Goal: Information Seeking & Learning: Learn about a topic

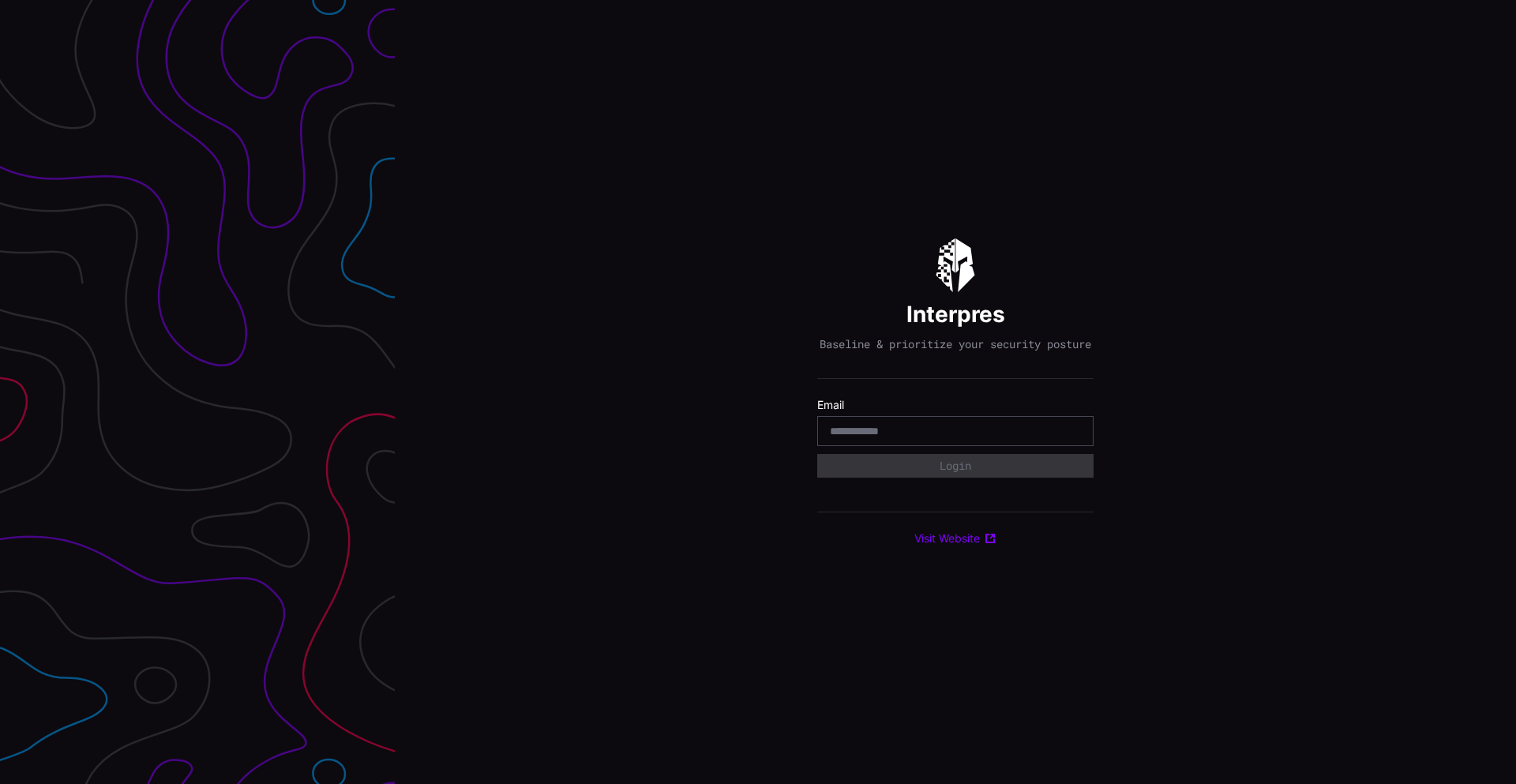
click at [849, 428] on div at bounding box center [955, 431] width 276 height 30
click at [849, 429] on div at bounding box center [955, 431] width 276 height 30
click at [849, 433] on input "email" at bounding box center [955, 431] width 251 height 14
type input "**********"
click at [958, 469] on button "Login" at bounding box center [955, 466] width 267 height 23
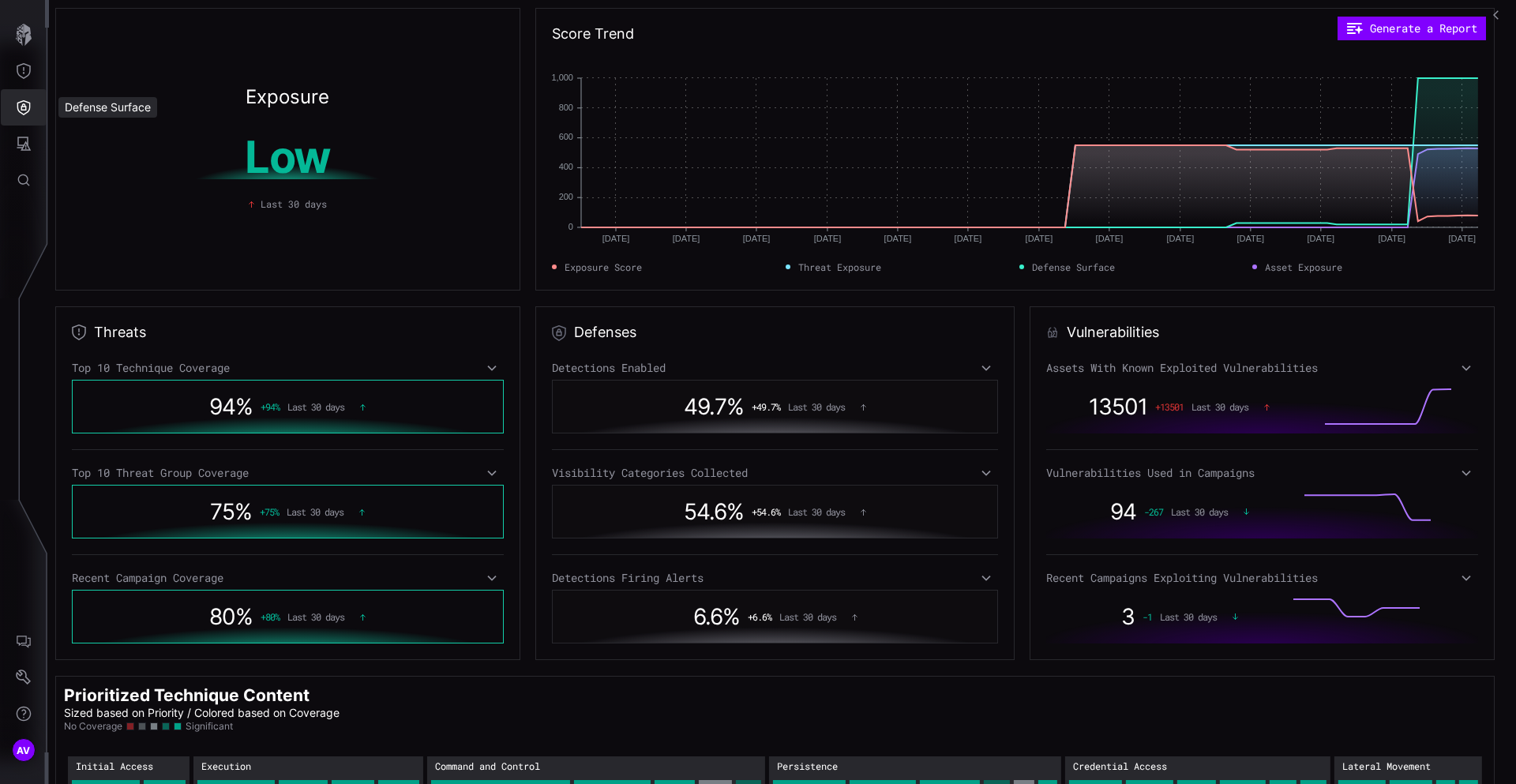
click at [19, 103] on icon "Defense Surface" at bounding box center [24, 108] width 16 height 16
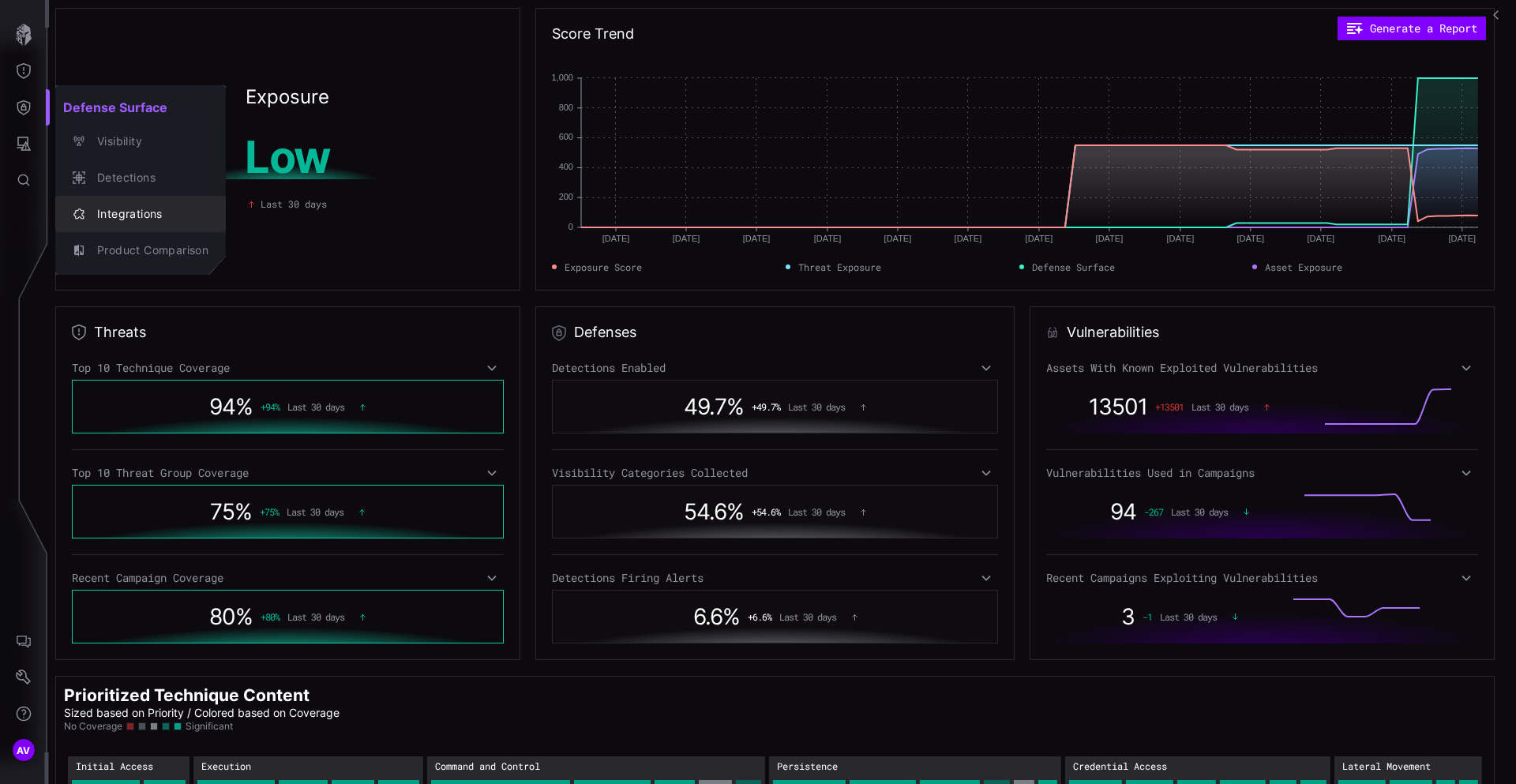
click at [143, 226] on button "Integrations" at bounding box center [140, 214] width 170 height 37
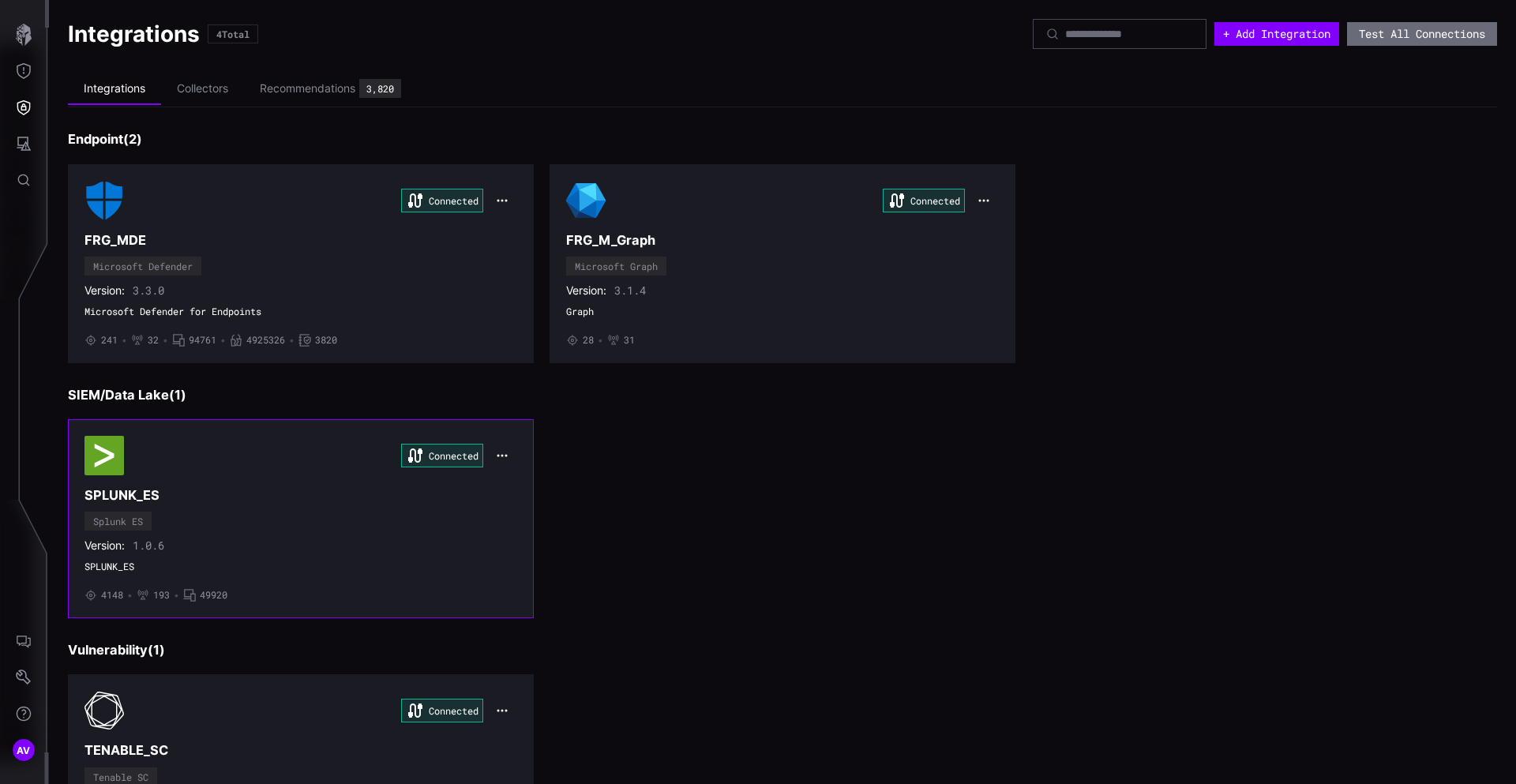
scroll to position [132, 0]
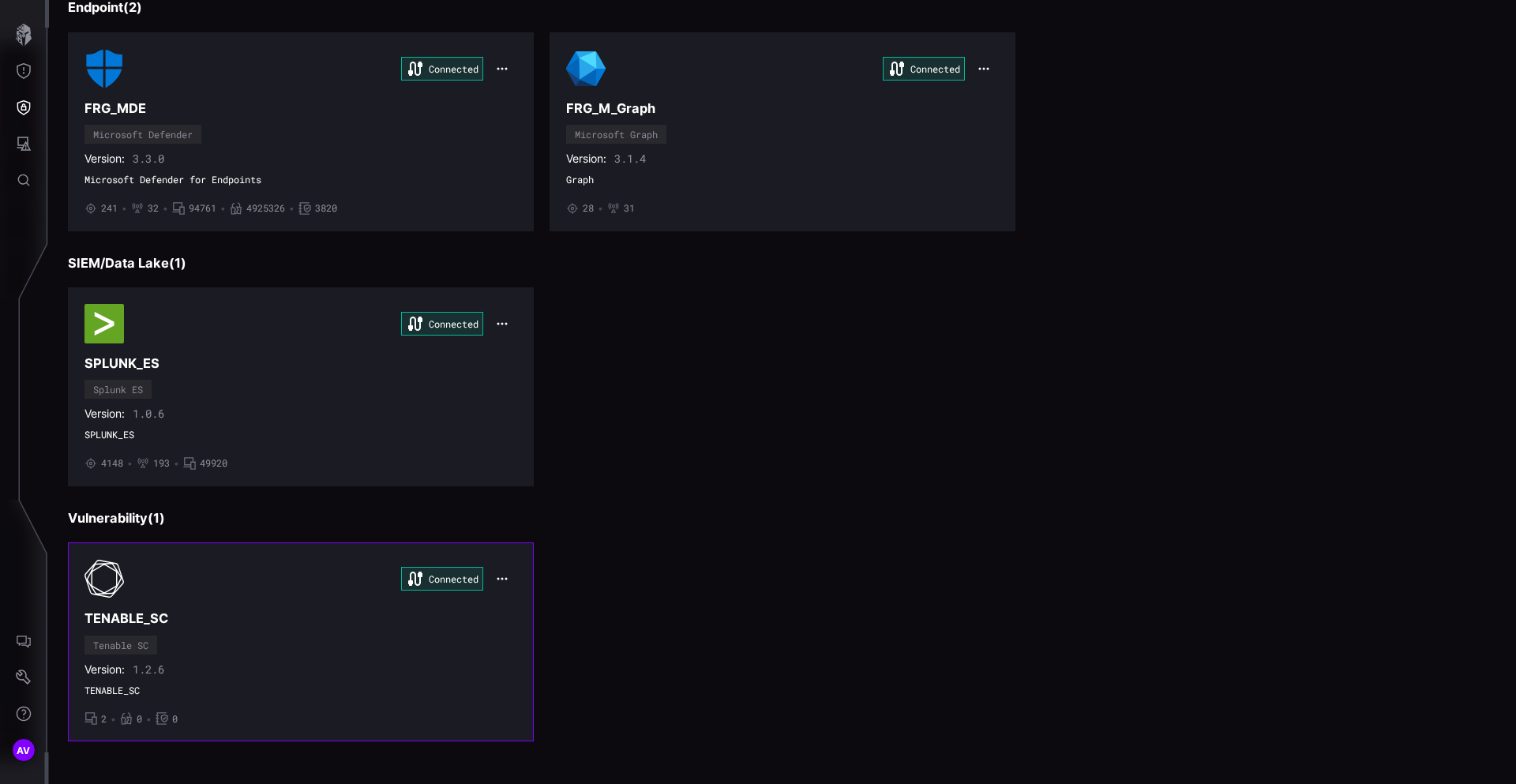
click at [202, 591] on div "Connected" at bounding box center [301, 578] width 433 height 39
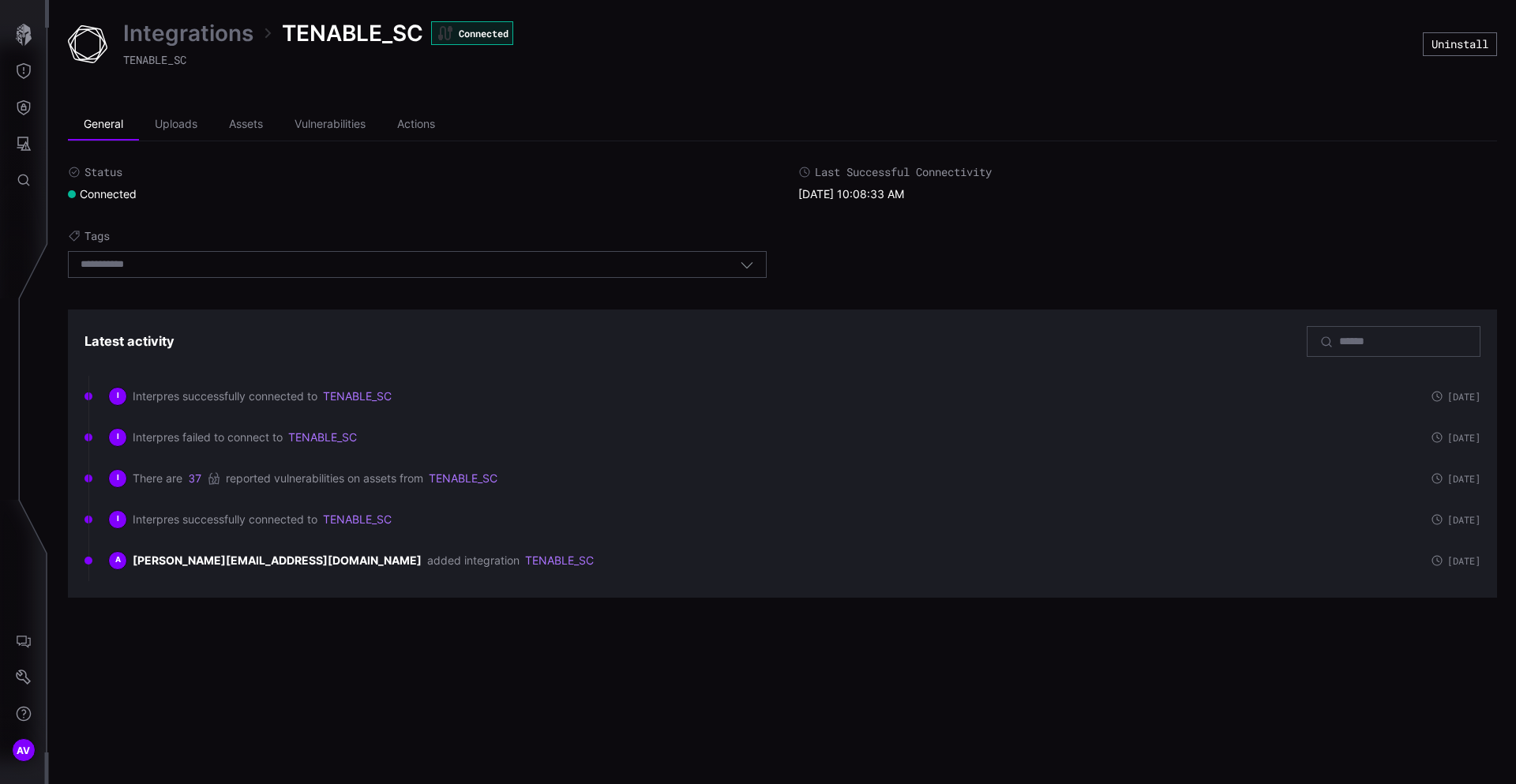
click at [179, 392] on span "Interpres successfully connected to" at bounding box center [225, 396] width 184 height 14
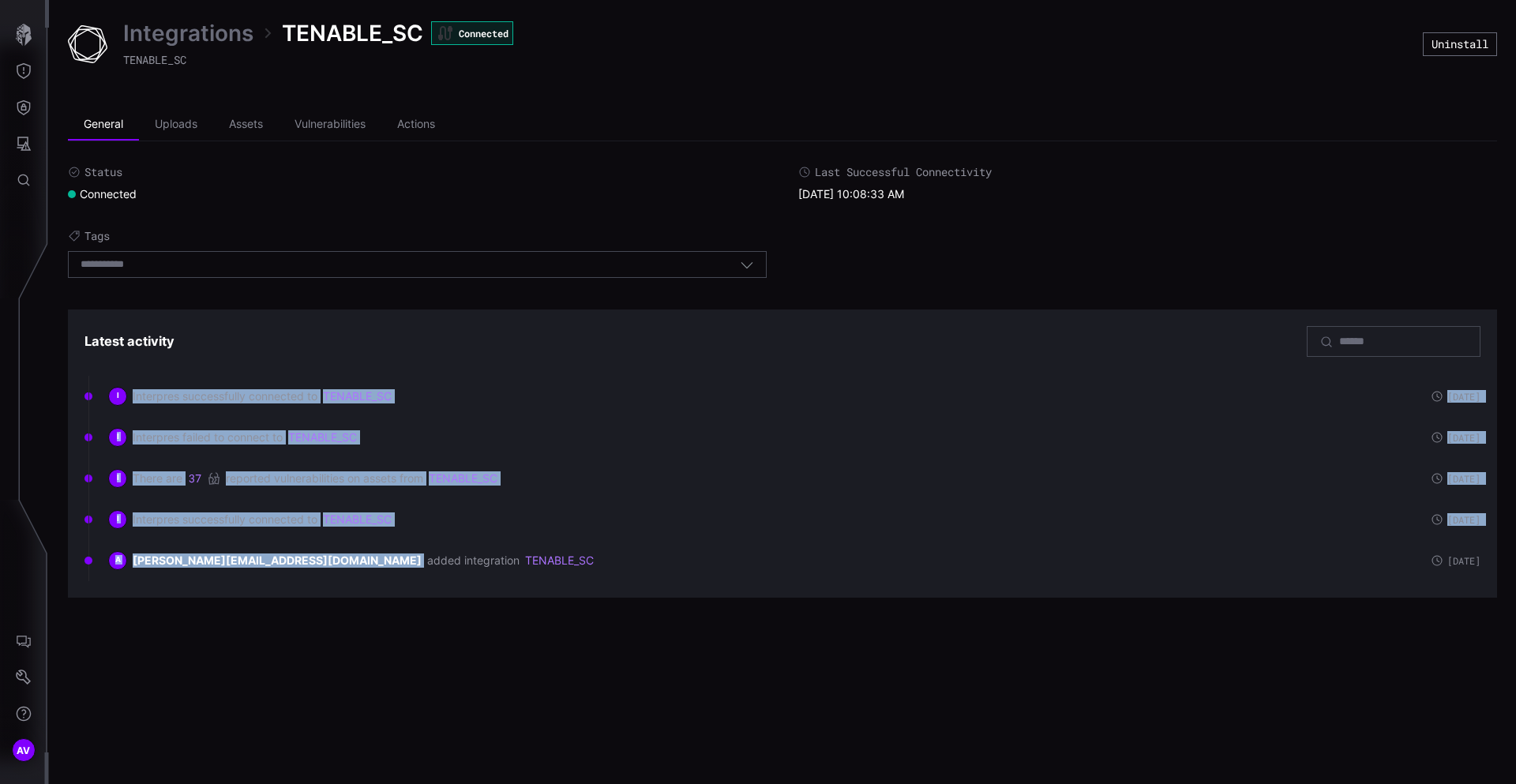
drag, startPoint x: 179, startPoint y: 392, endPoint x: 217, endPoint y: 570, distance: 182.0
click at [212, 568] on div "I Interpres successfully connected to TENABLE_SC [DATE] I Interpres failed to c…" at bounding box center [783, 478] width 1397 height 205
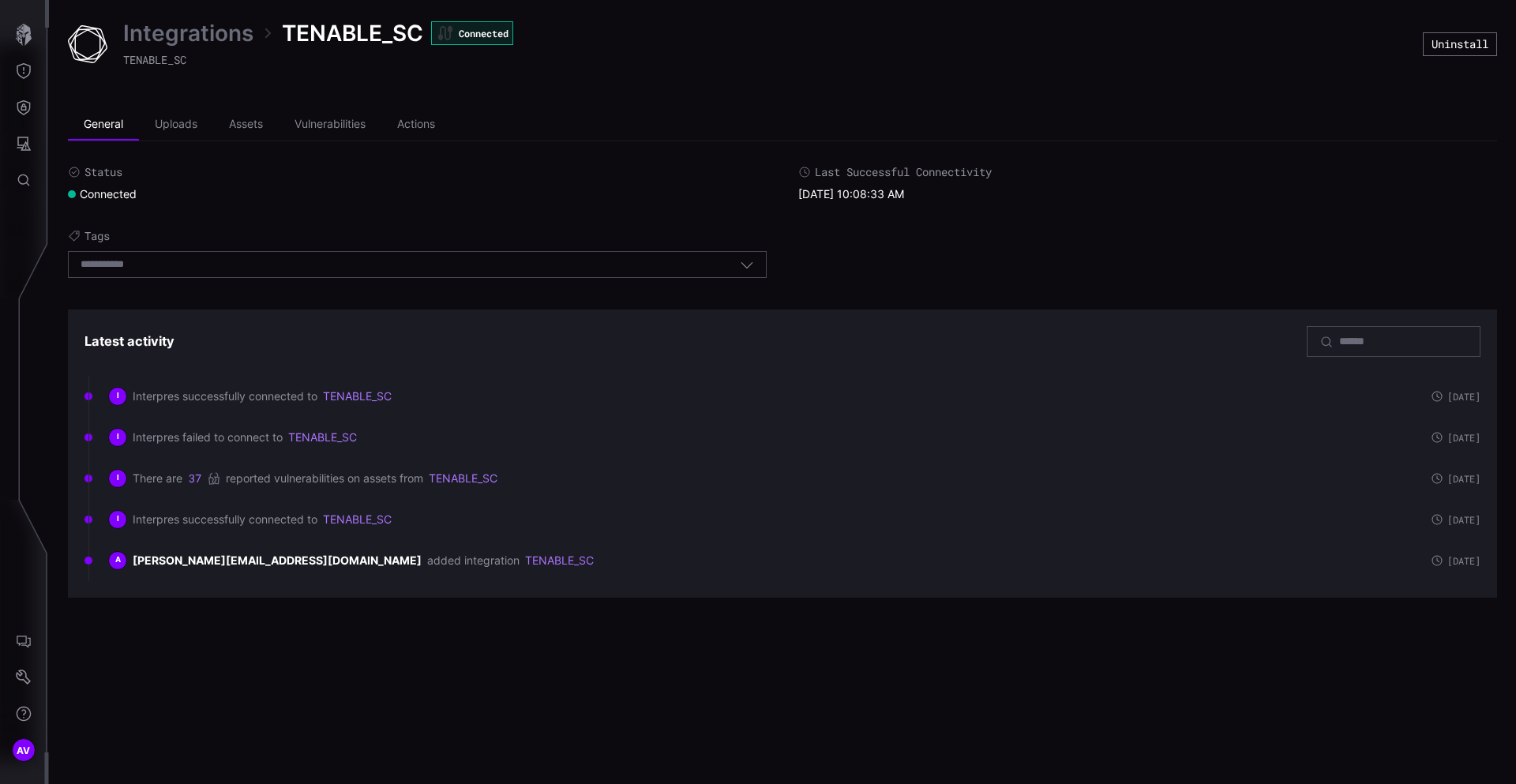
click at [229, 655] on div "Integrations TENABLE_SC Connected TENABLE_SC Uninstall General Uploads Assets V…" at bounding box center [783, 392] width 1467 height 784
click at [106, 120] on li "General" at bounding box center [103, 124] width 71 height 31
click at [217, 35] on link "Integrations" at bounding box center [188, 33] width 130 height 29
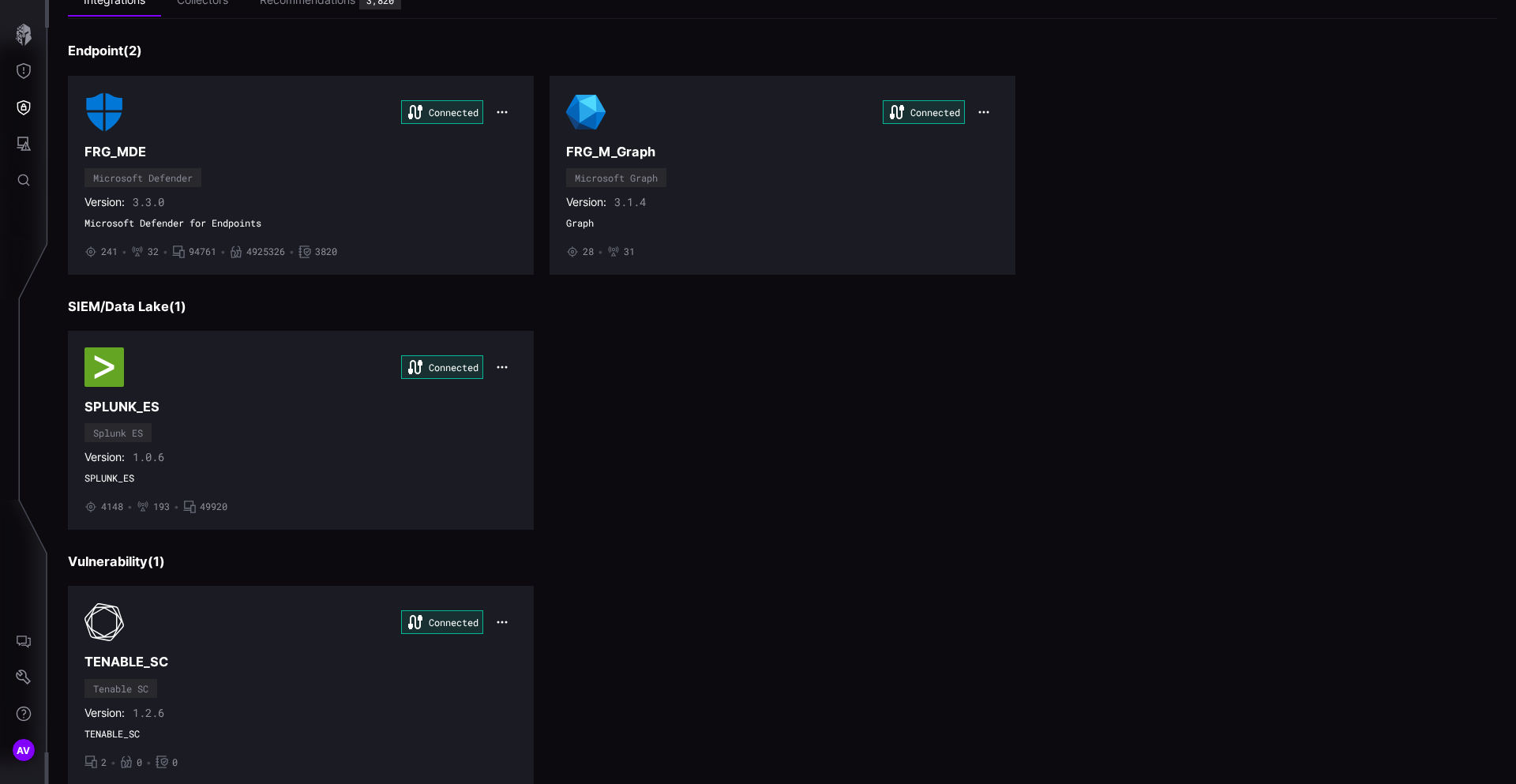
scroll to position [132, 0]
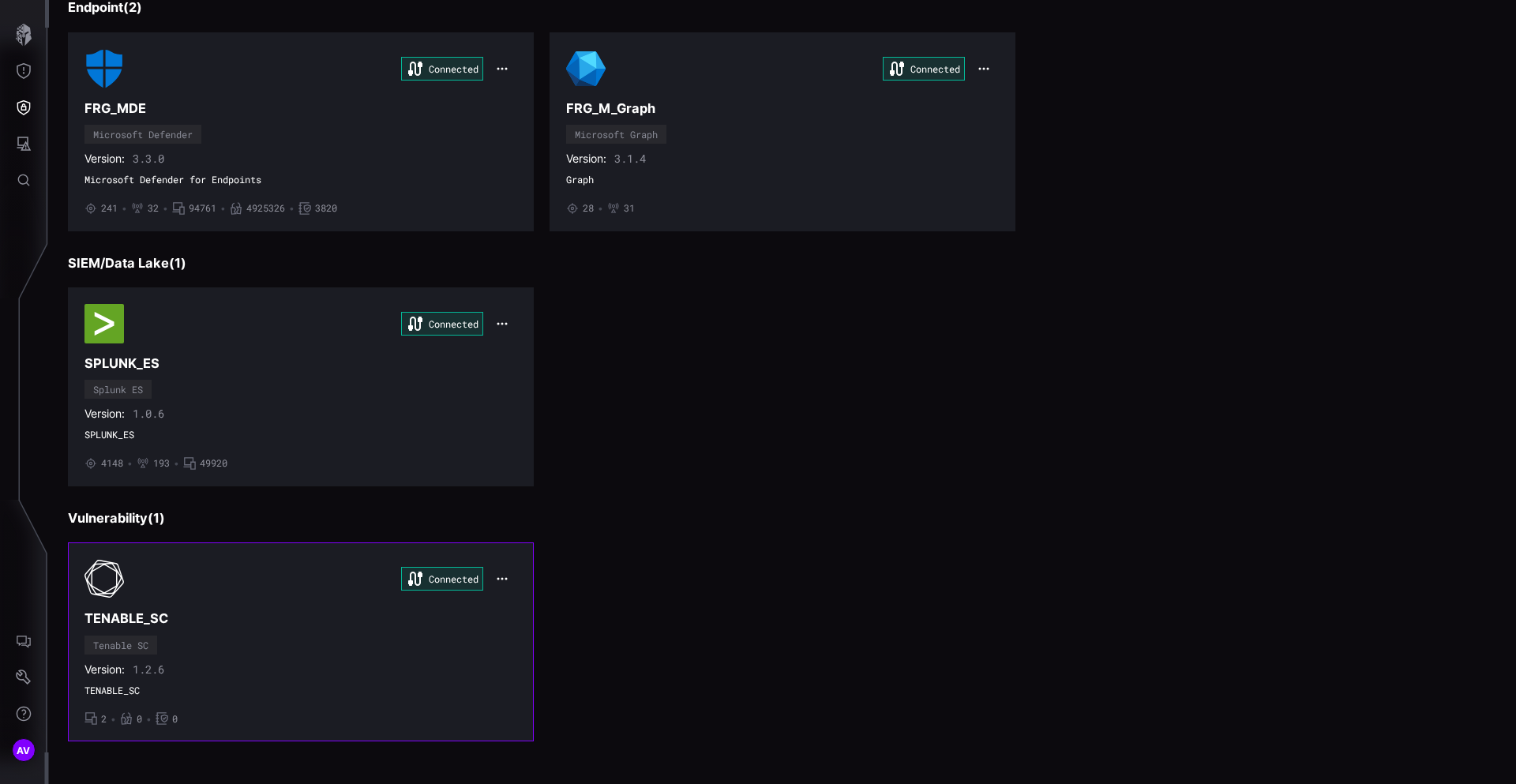
click at [129, 610] on h3 "TENABLE_SC" at bounding box center [301, 618] width 433 height 17
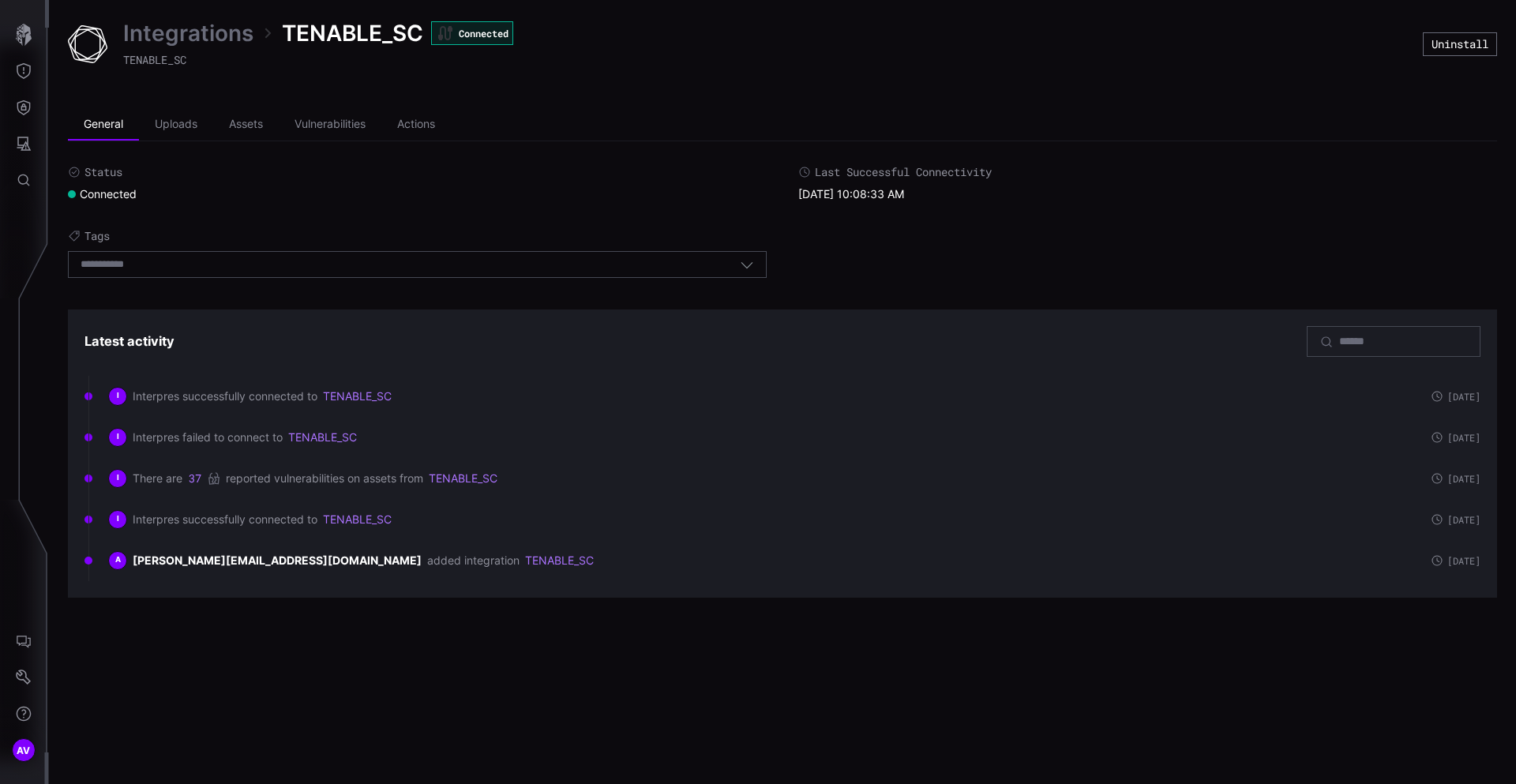
click at [194, 478] on button "37" at bounding box center [195, 478] width 14 height 16
click at [194, 482] on link "CVE-2021-4104" at bounding box center [173, 478] width 83 height 12
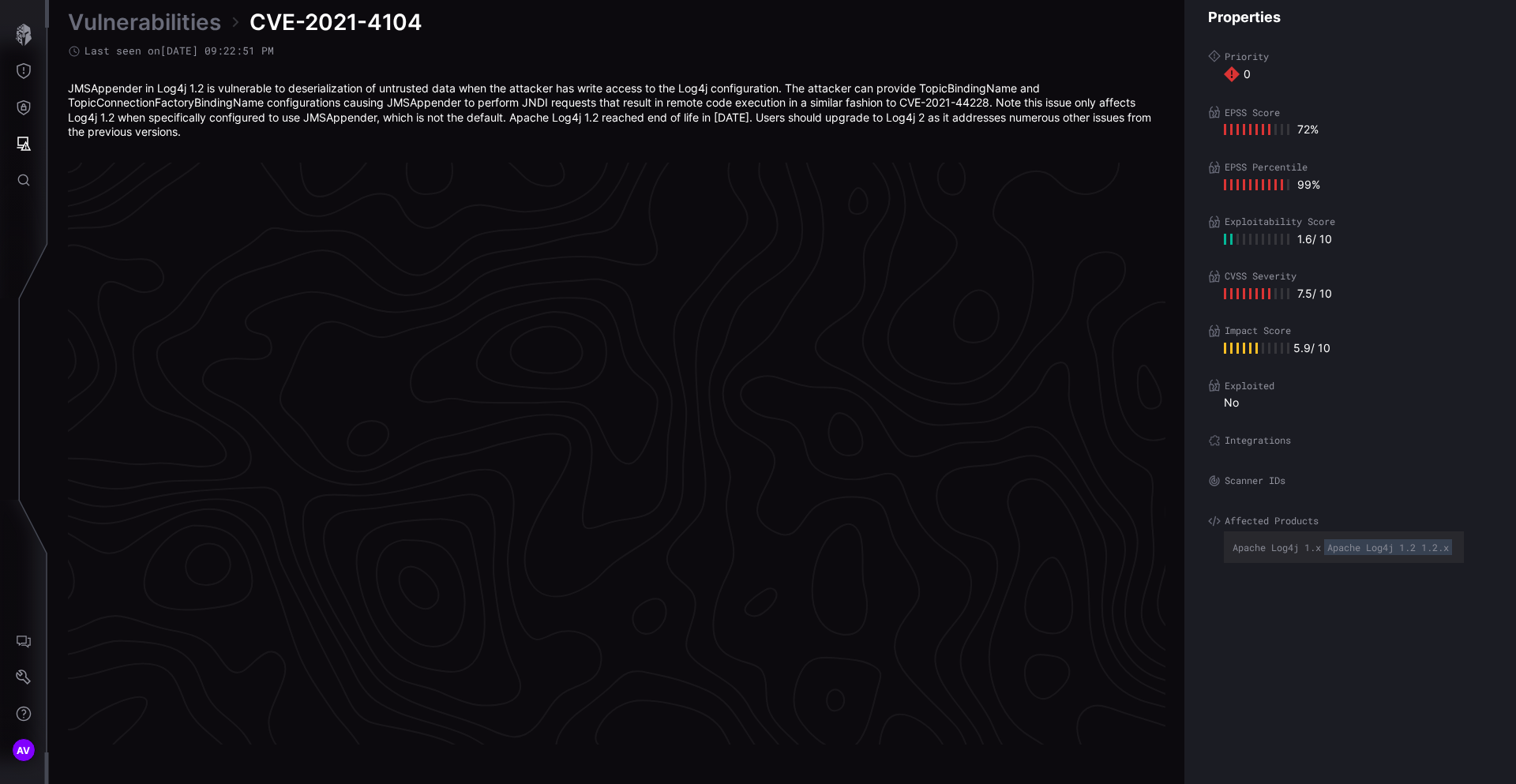
scroll to position [3262, 635]
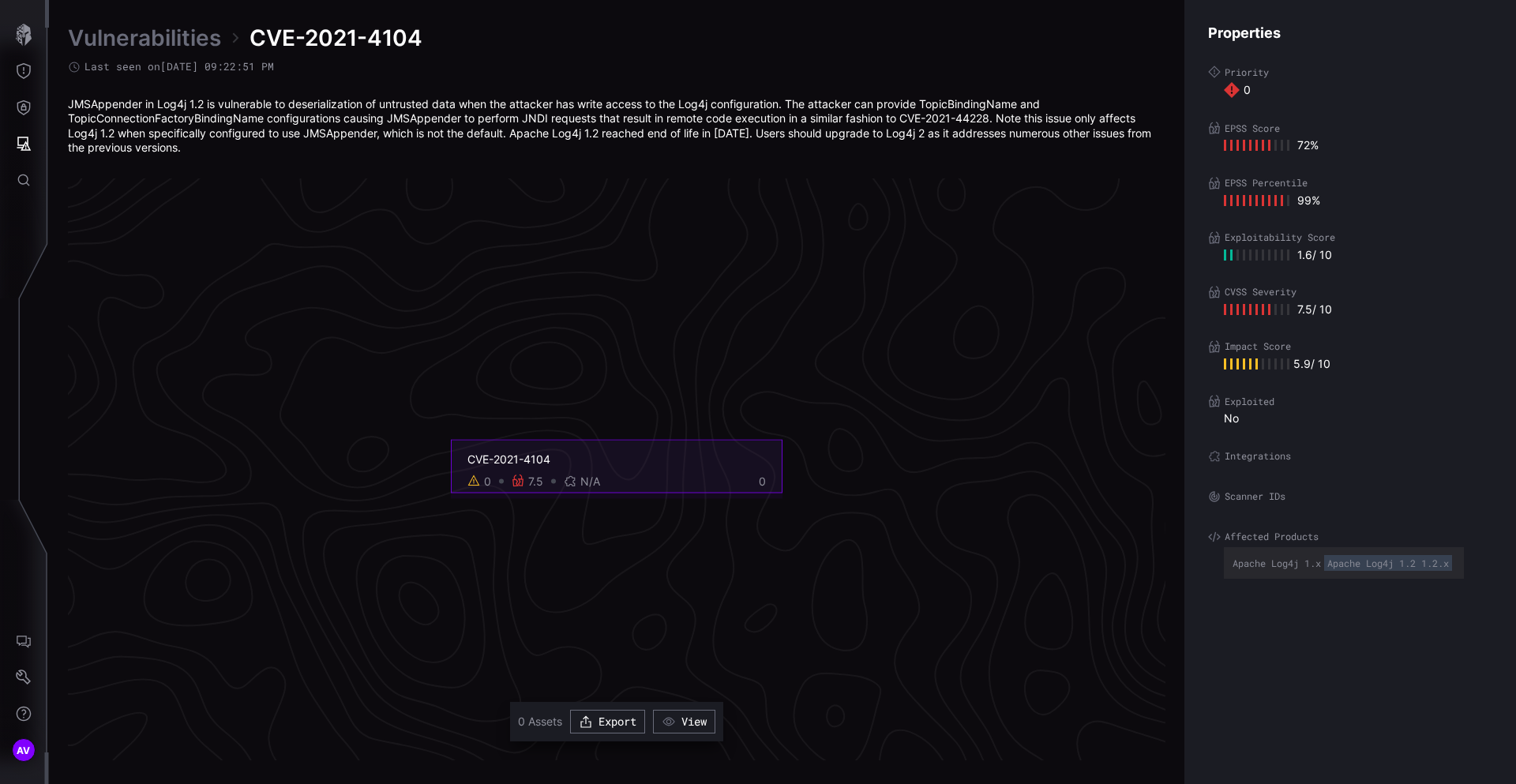
click at [192, 116] on div "JMSAppender in Log4j 1.2 is vulnerable to deserialization of untrusted data whe…" at bounding box center [617, 126] width 1098 height 58
drag, startPoint x: 192, startPoint y: 116, endPoint x: 260, endPoint y: 569, distance: 458.1
click at [259, 568] on div "Vulnerabilities CVE-2021-4104 Last seen on [DATE] 09:22:51 PM JMSAppender in Lo…" at bounding box center [617, 392] width 1098 height 737
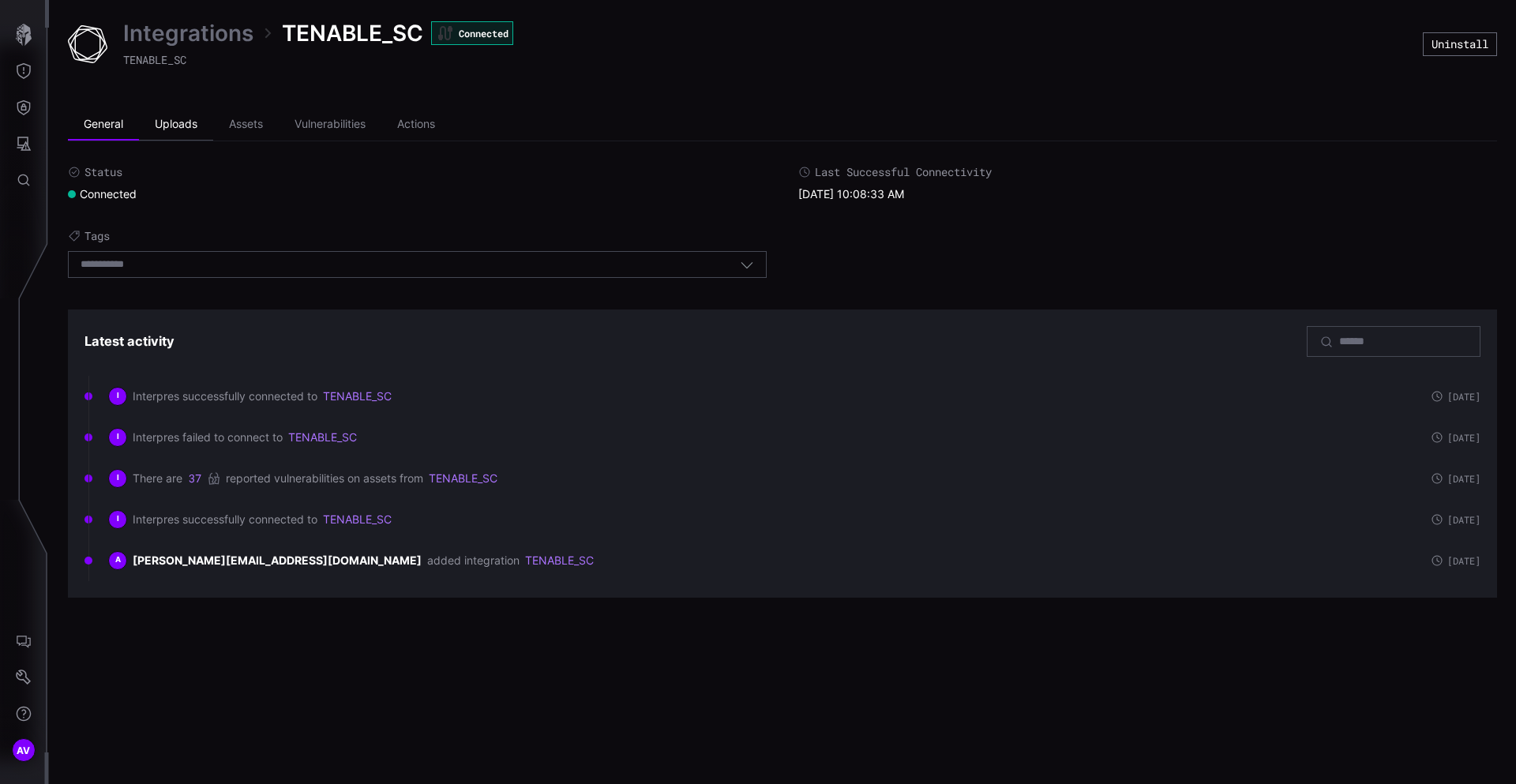
click at [181, 128] on li "Uploads" at bounding box center [176, 124] width 74 height 31
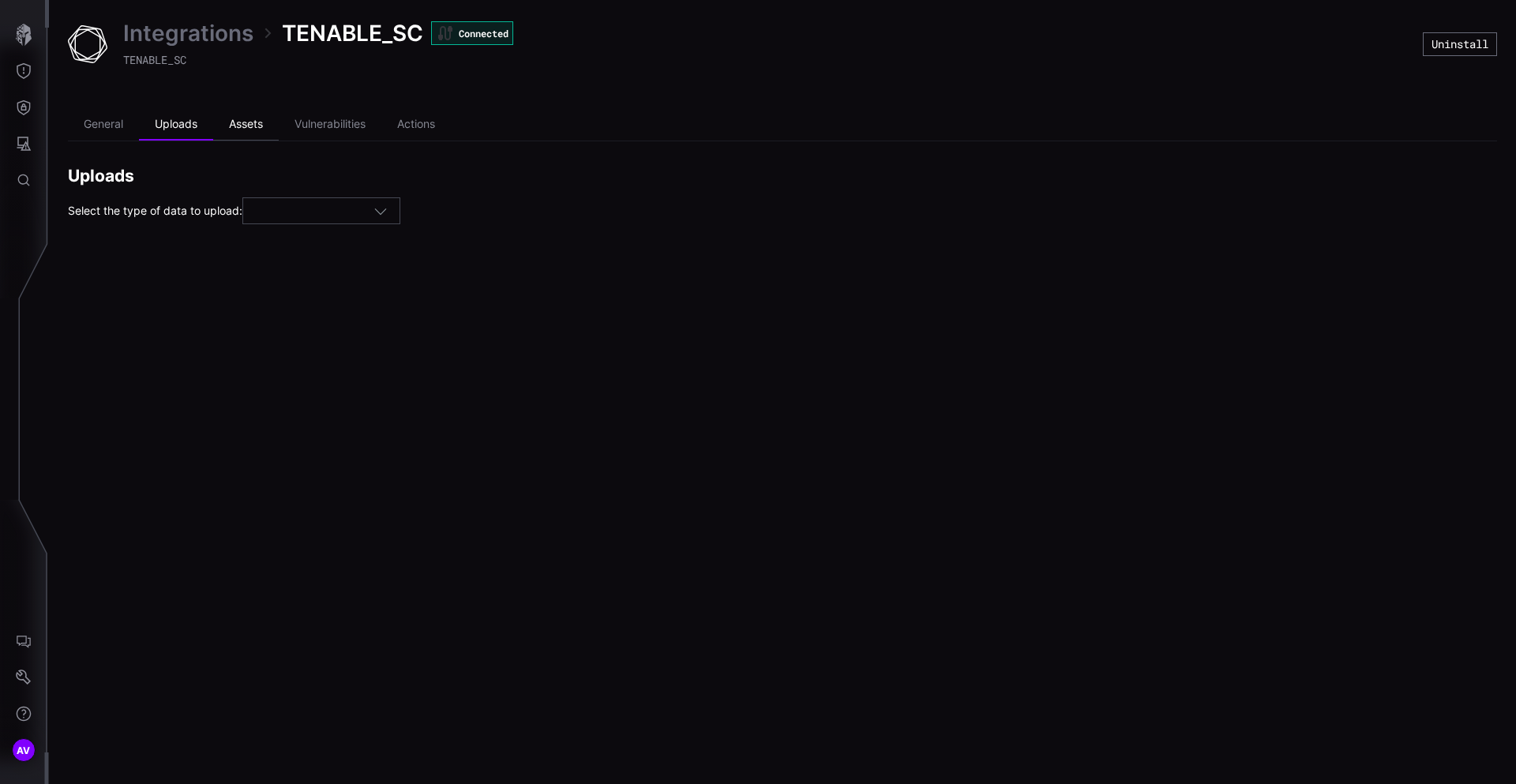
click at [260, 128] on li "Assets" at bounding box center [246, 124] width 66 height 31
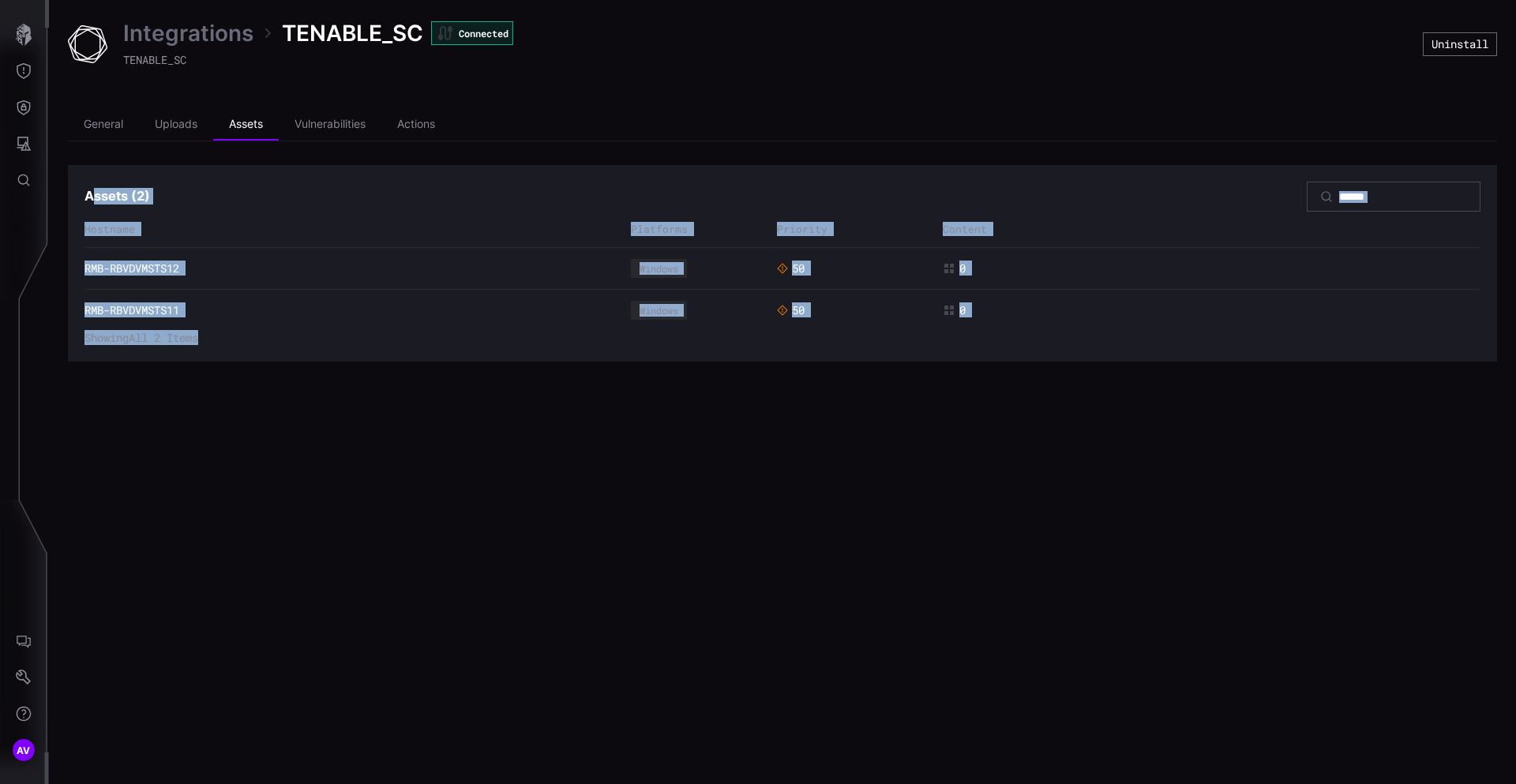
drag, startPoint x: 90, startPoint y: 191, endPoint x: 217, endPoint y: 398, distance: 242.9
click at [217, 398] on div "Integrations TENABLE_SC Connected TENABLE_SC Uninstall General Uploads Assets V…" at bounding box center [783, 392] width 1467 height 784
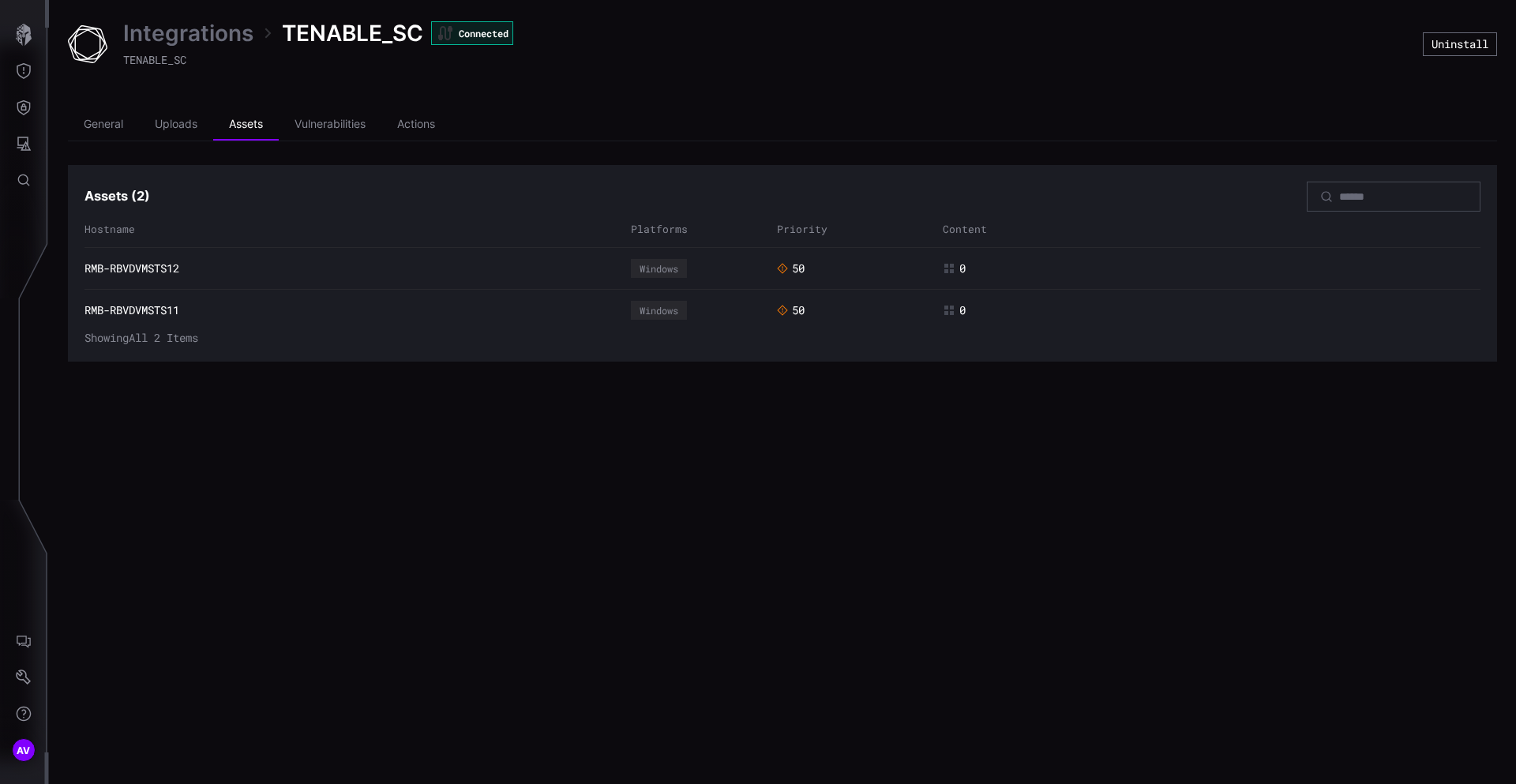
click at [217, 398] on div "Integrations TENABLE_SC Connected TENABLE_SC Uninstall General Uploads Assets V…" at bounding box center [783, 392] width 1467 height 784
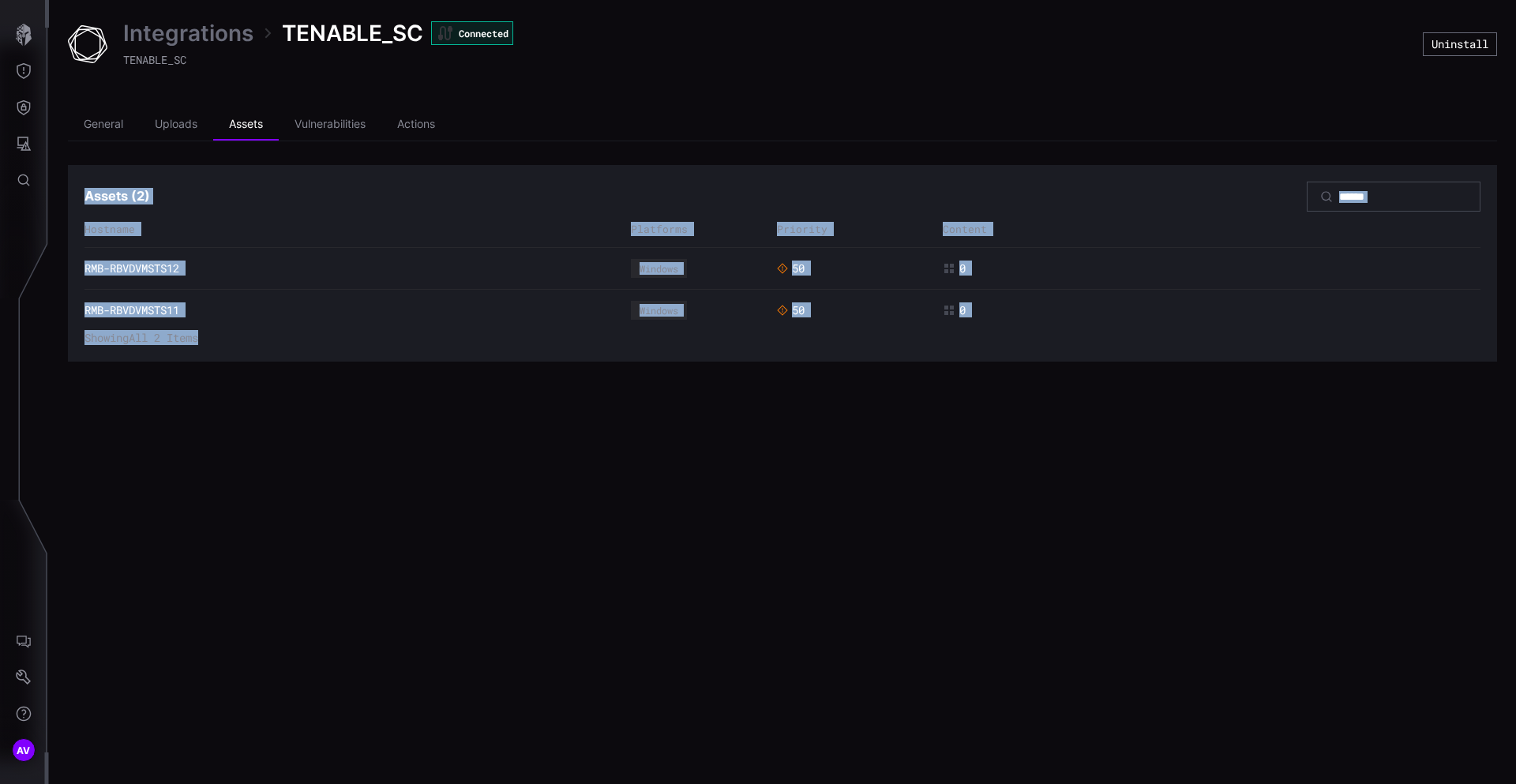
drag, startPoint x: 217, startPoint y: 398, endPoint x: 115, endPoint y: 201, distance: 221.8
click at [115, 201] on div "Integrations TENABLE_SC Connected TENABLE_SC Uninstall General Uploads Assets V…" at bounding box center [783, 392] width 1467 height 784
click at [115, 201] on h3 "Assets ( 2 )" at bounding box center [118, 196] width 66 height 17
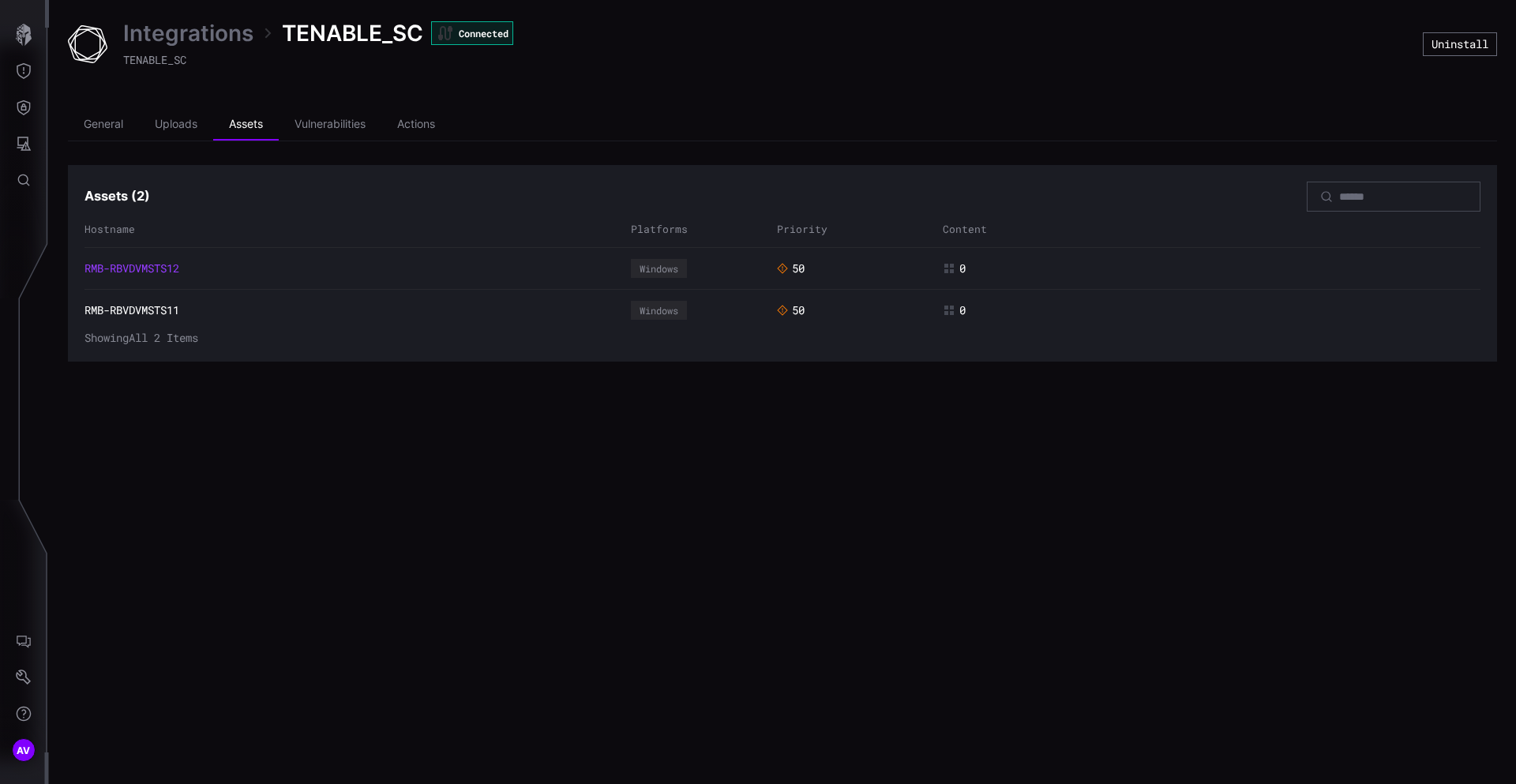
click at [143, 269] on link "RMB-RBVDVMSTS12" at bounding box center [132, 268] width 94 height 14
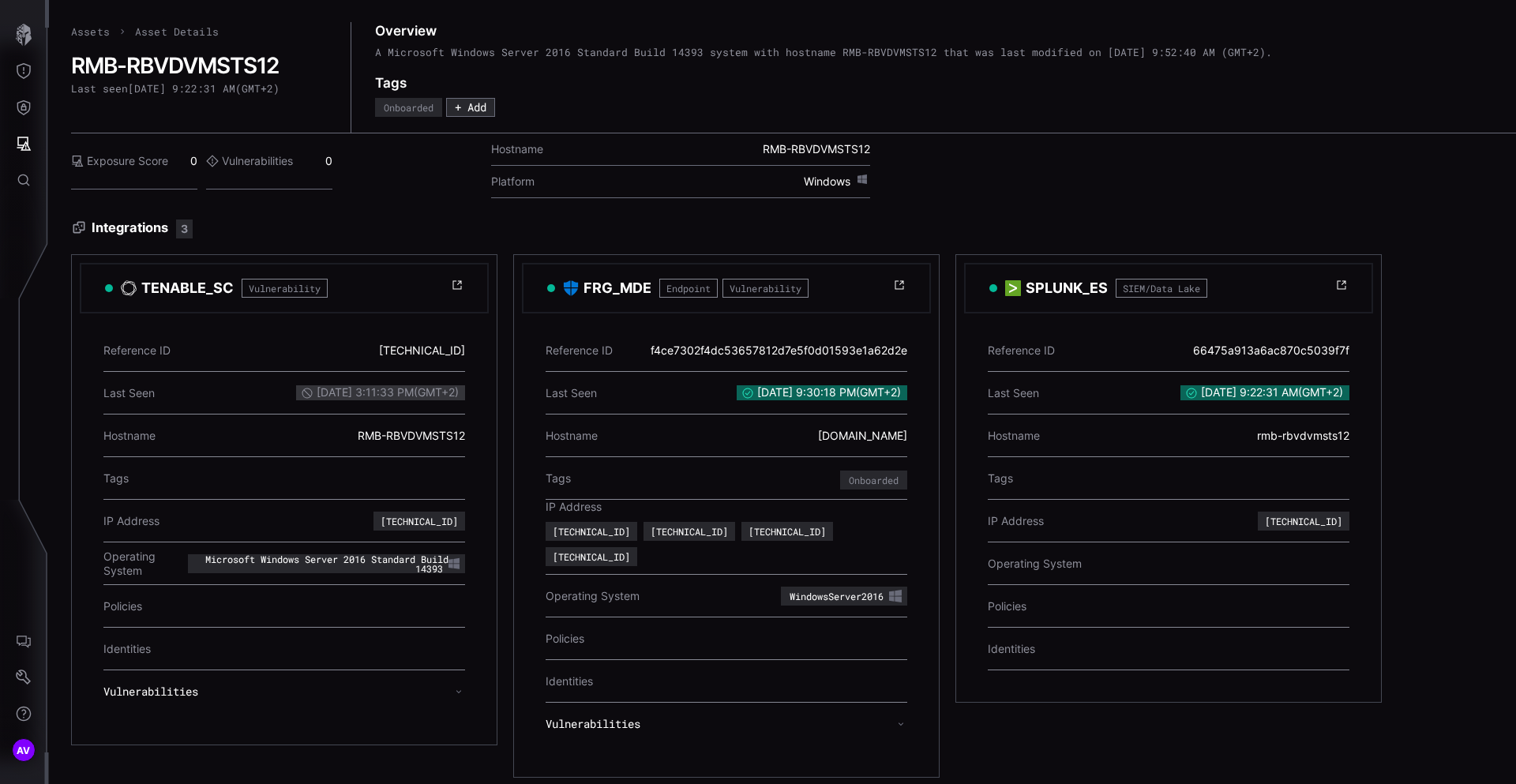
click at [422, 185] on div "Exposure Score 0 Vulnerabilities 0" at bounding box center [269, 161] width 397 height 56
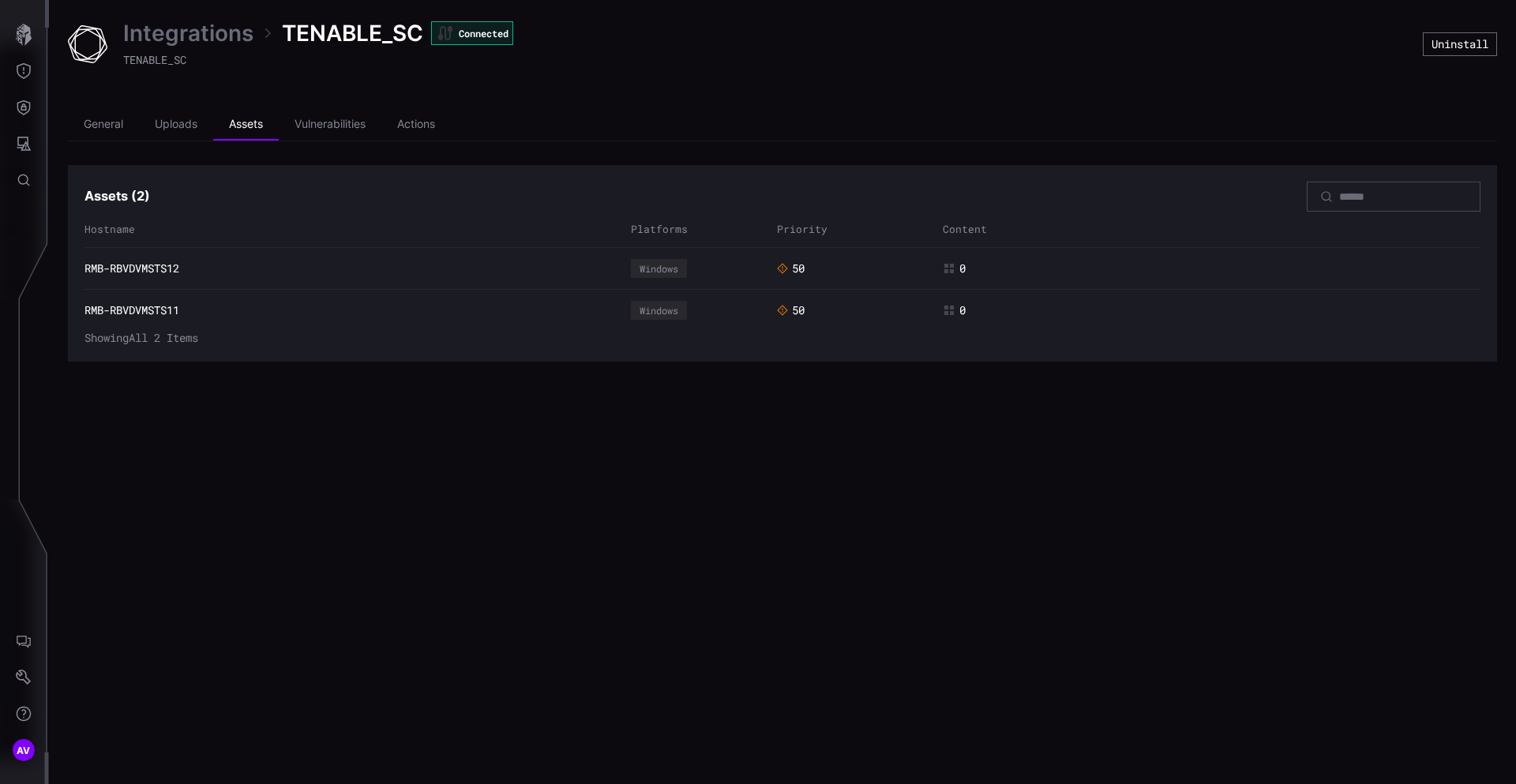
click at [207, 19] on link "Integrations" at bounding box center [188, 33] width 130 height 29
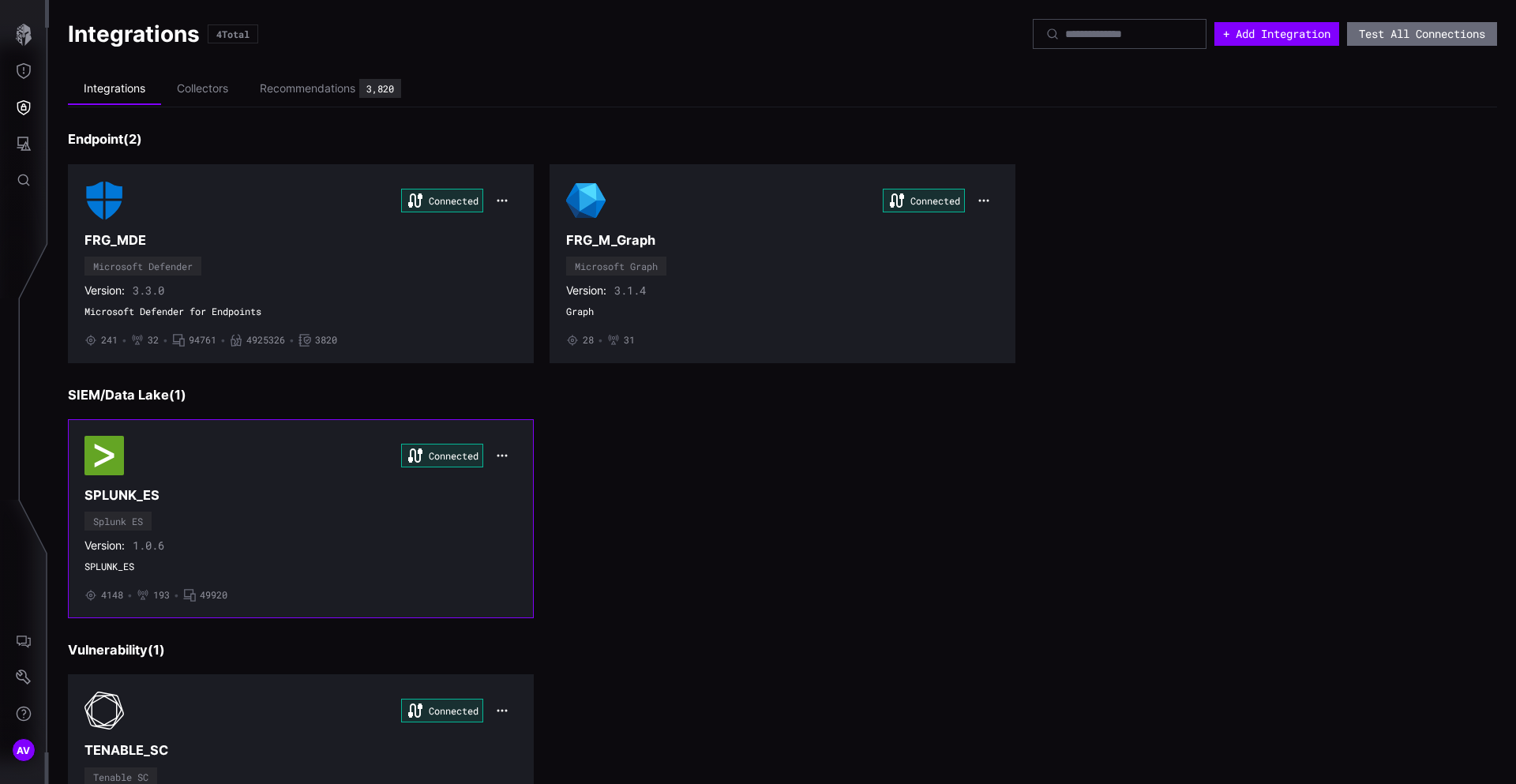
scroll to position [132, 0]
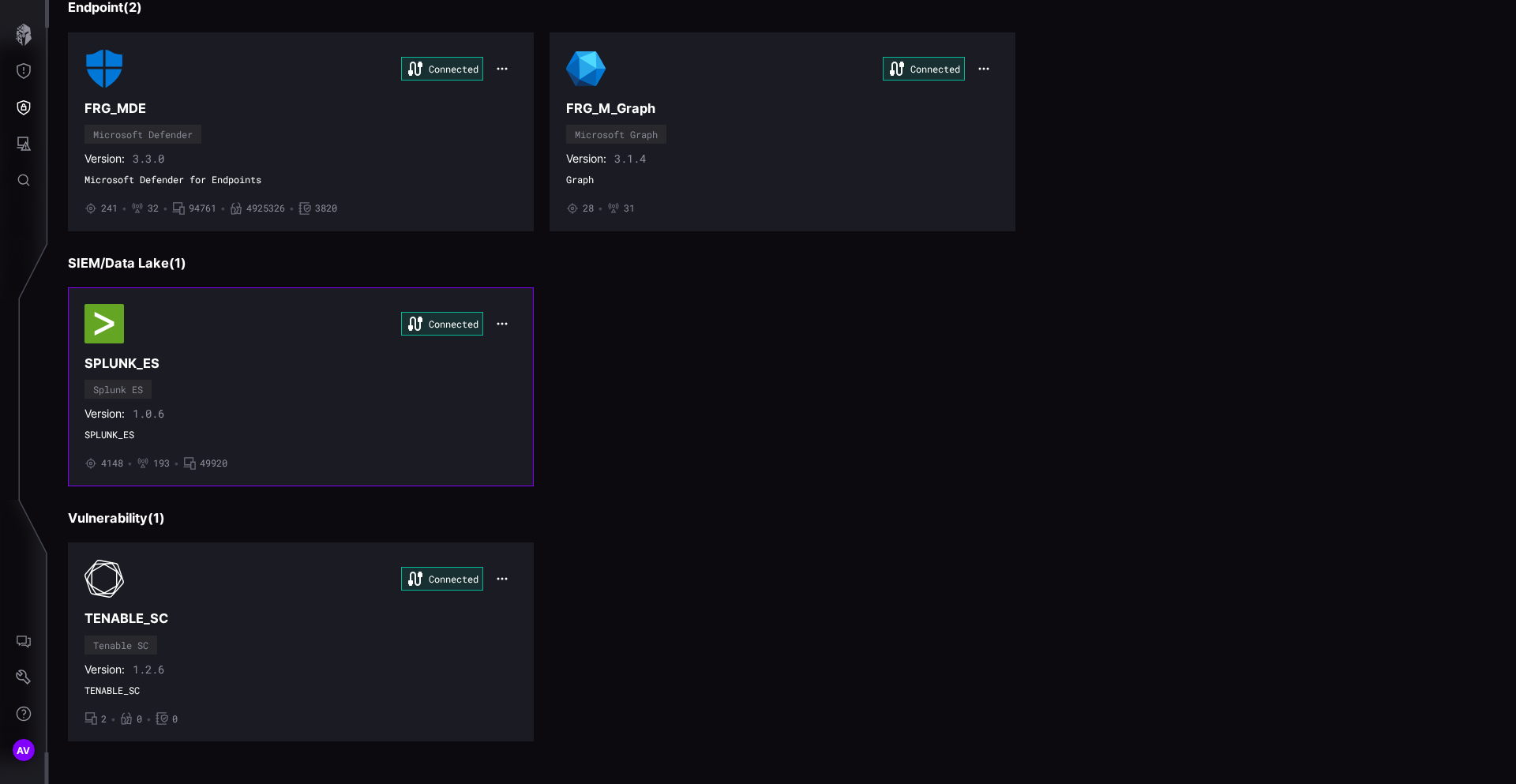
click at [282, 593] on div "Connected" at bounding box center [301, 578] width 433 height 39
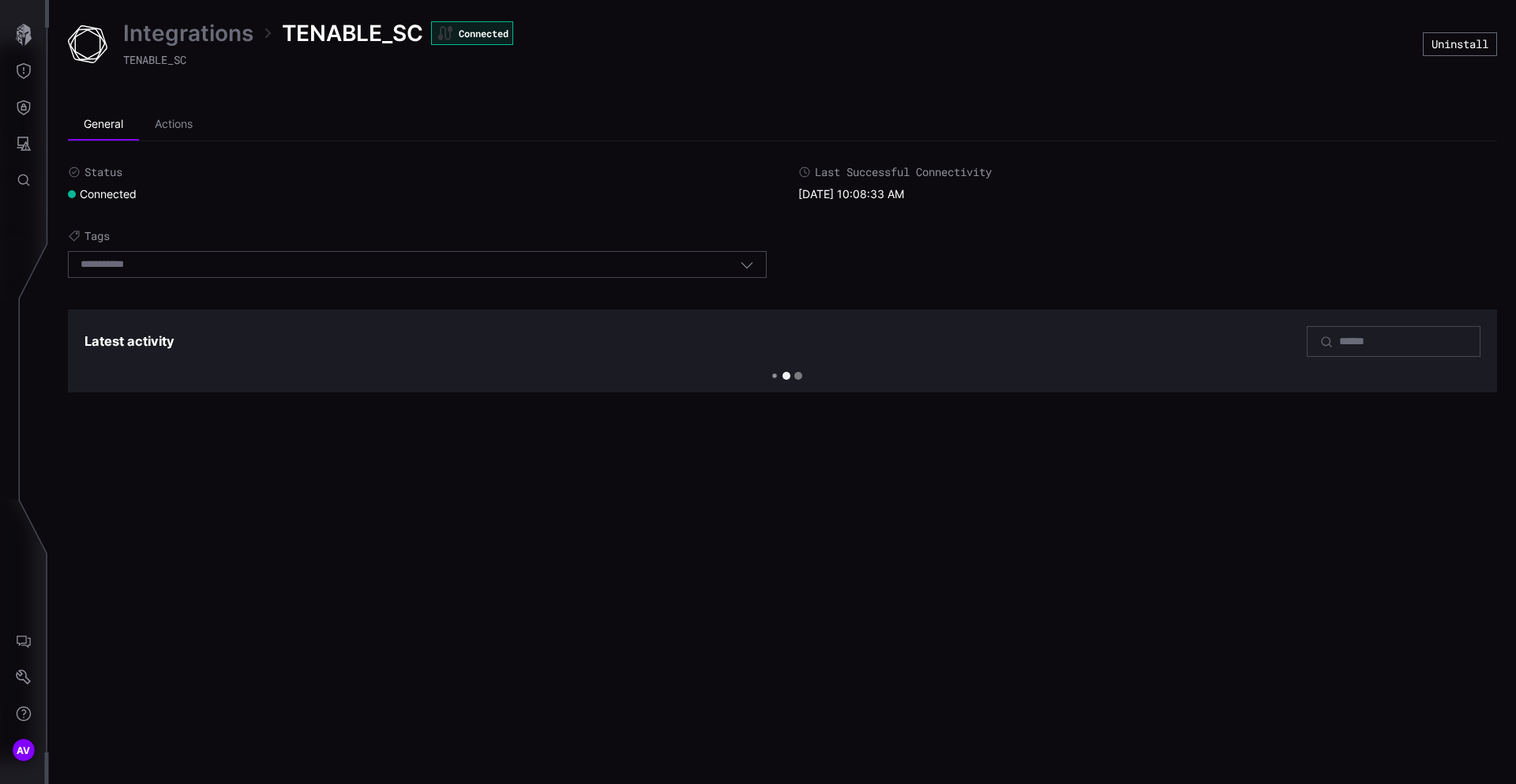
click at [168, 31] on link "Integrations" at bounding box center [188, 33] width 130 height 29
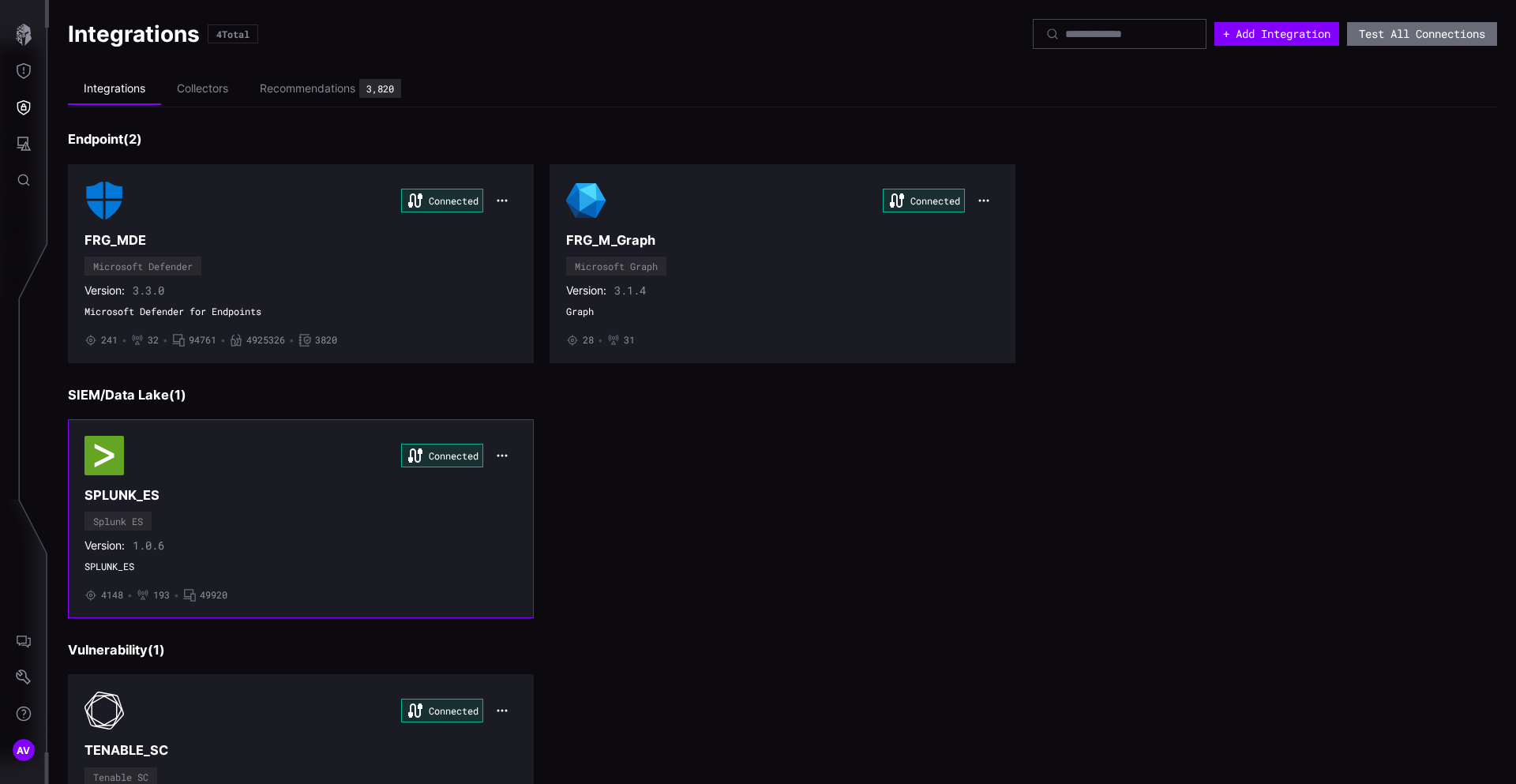
scroll to position [132, 0]
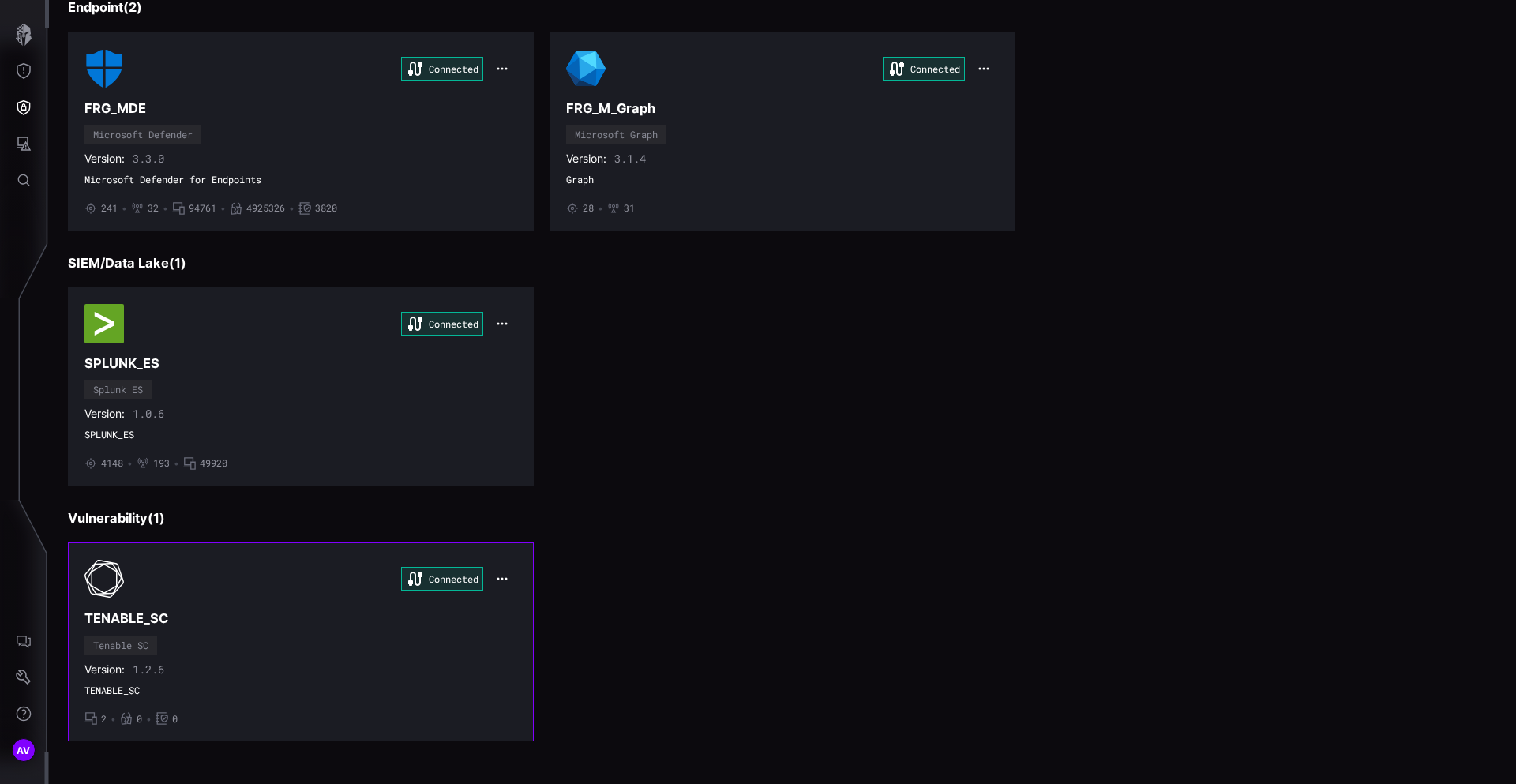
click at [496, 580] on icon "button" at bounding box center [502, 578] width 12 height 12
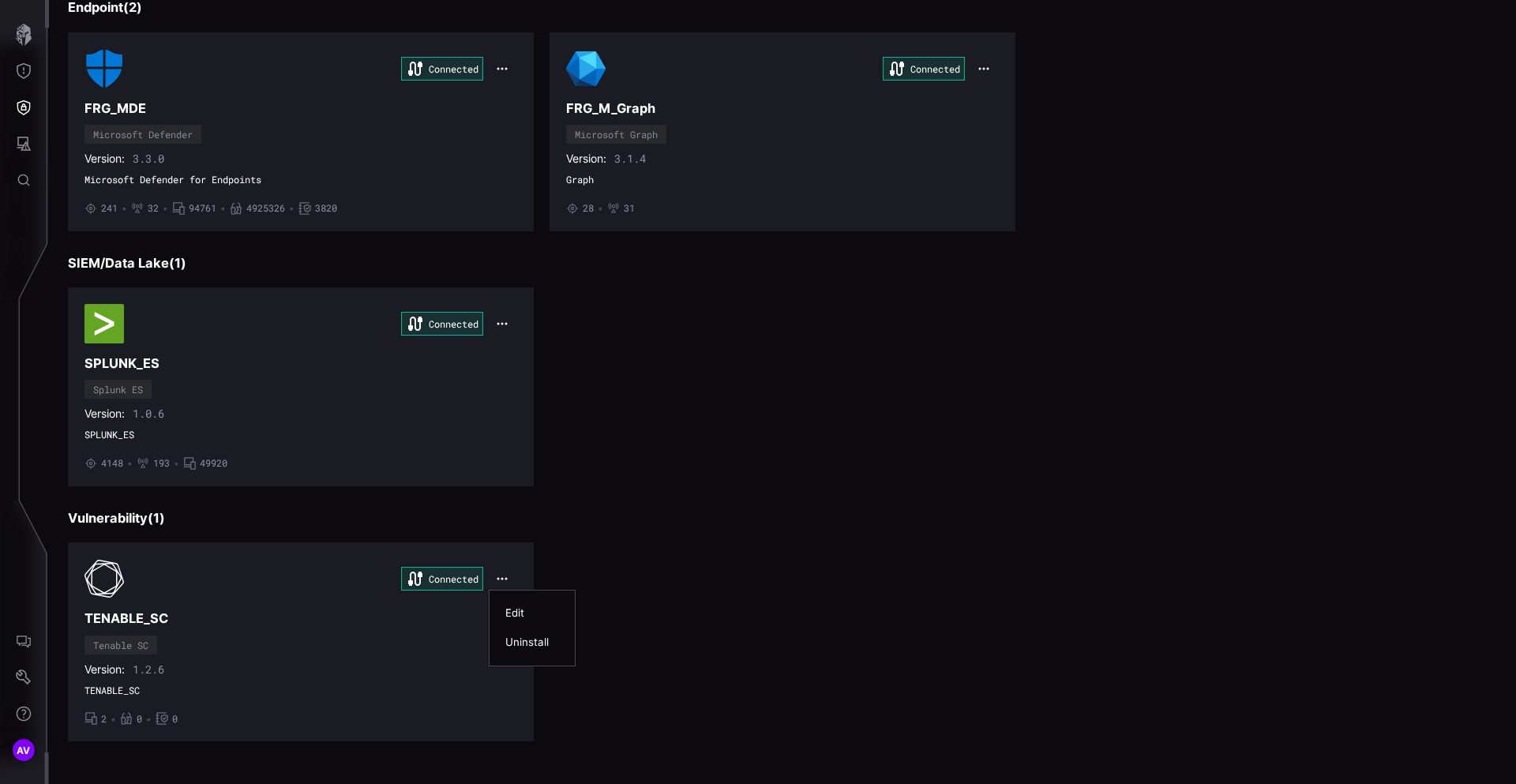
click at [515, 619] on div "Edit" at bounding box center [532, 613] width 53 height 13
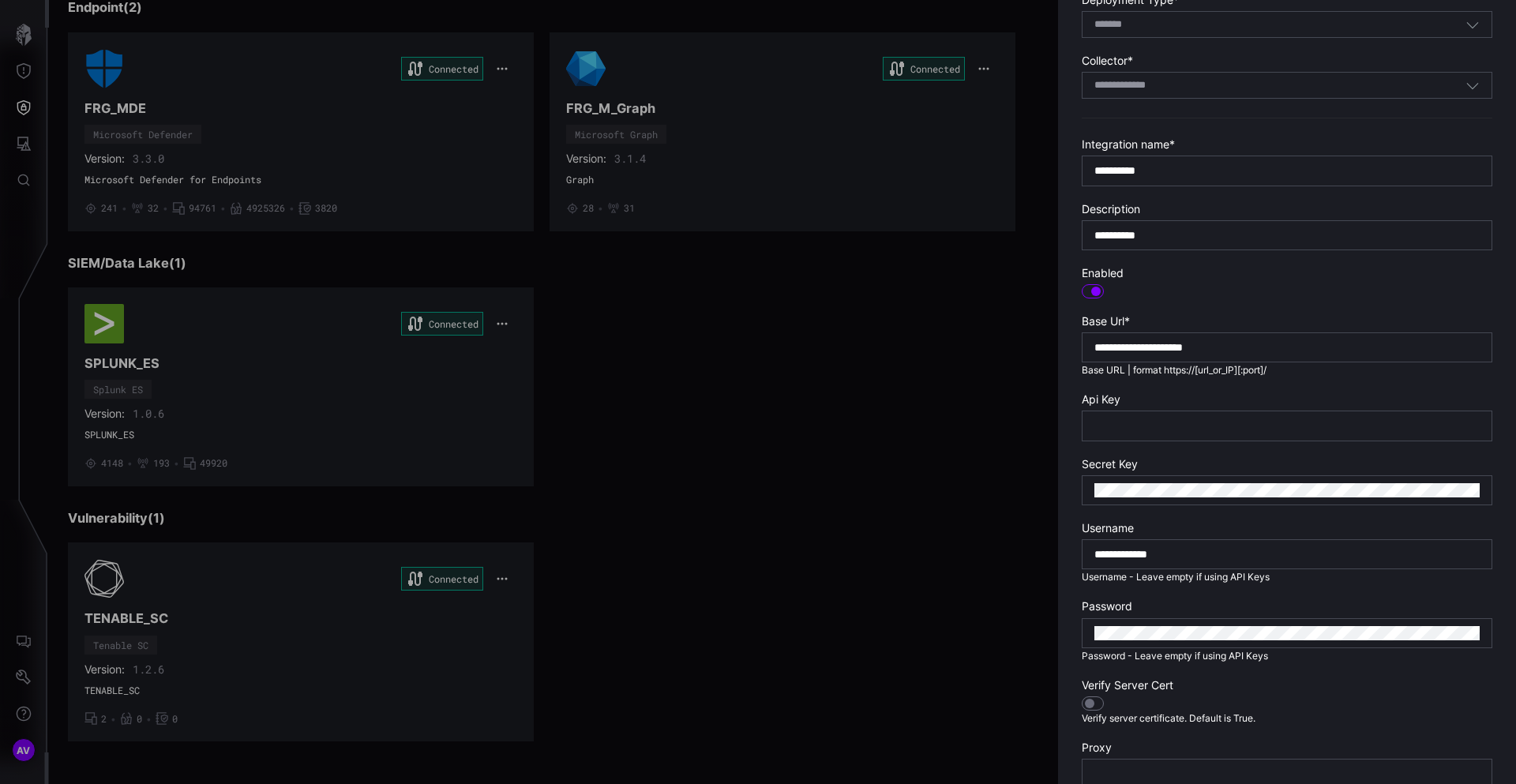
scroll to position [272, 0]
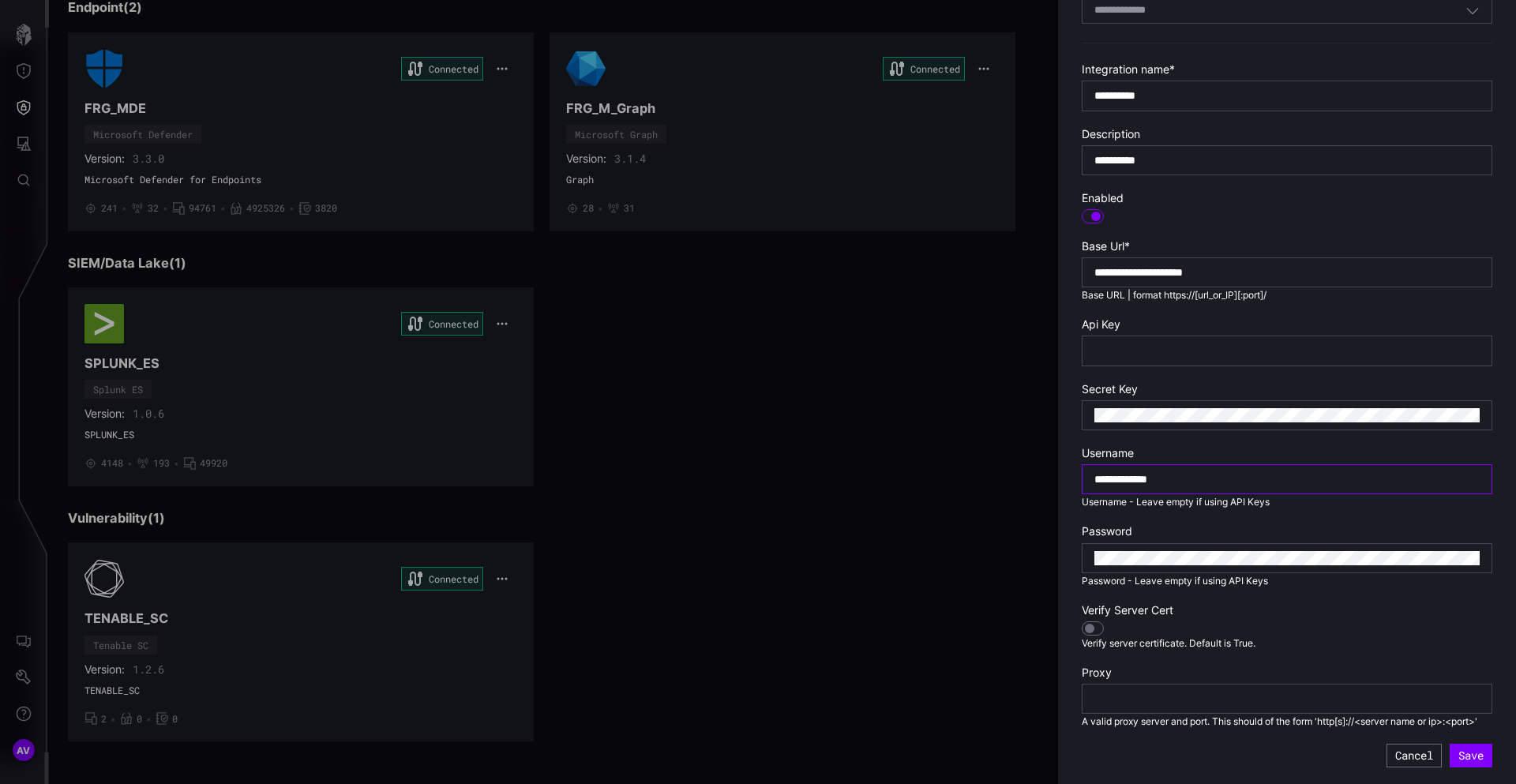
click at [1210, 472] on input "**********" at bounding box center [1287, 479] width 385 height 14
click at [817, 593] on div at bounding box center [758, 392] width 1516 height 784
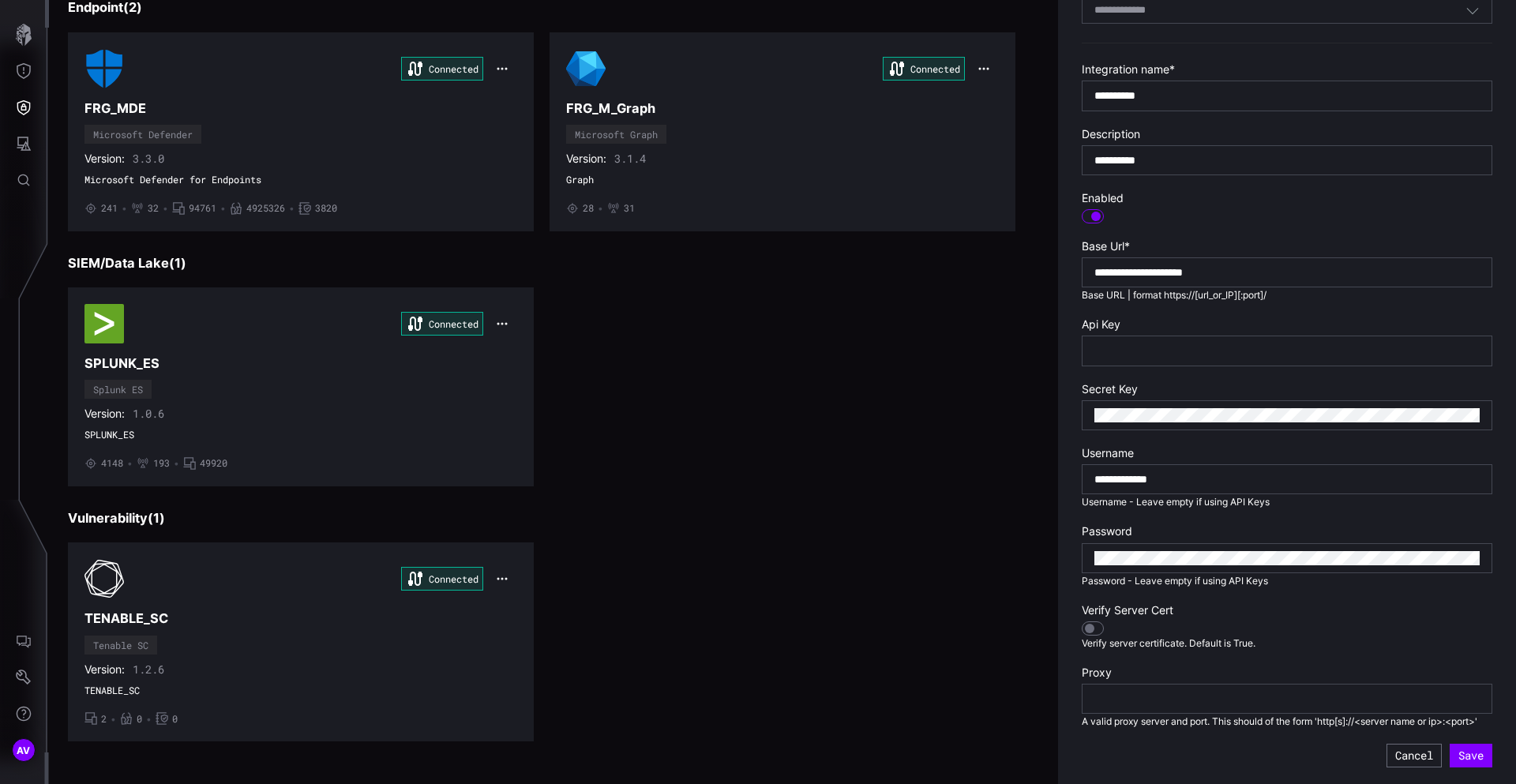
click at [817, 593] on div at bounding box center [758, 392] width 1516 height 784
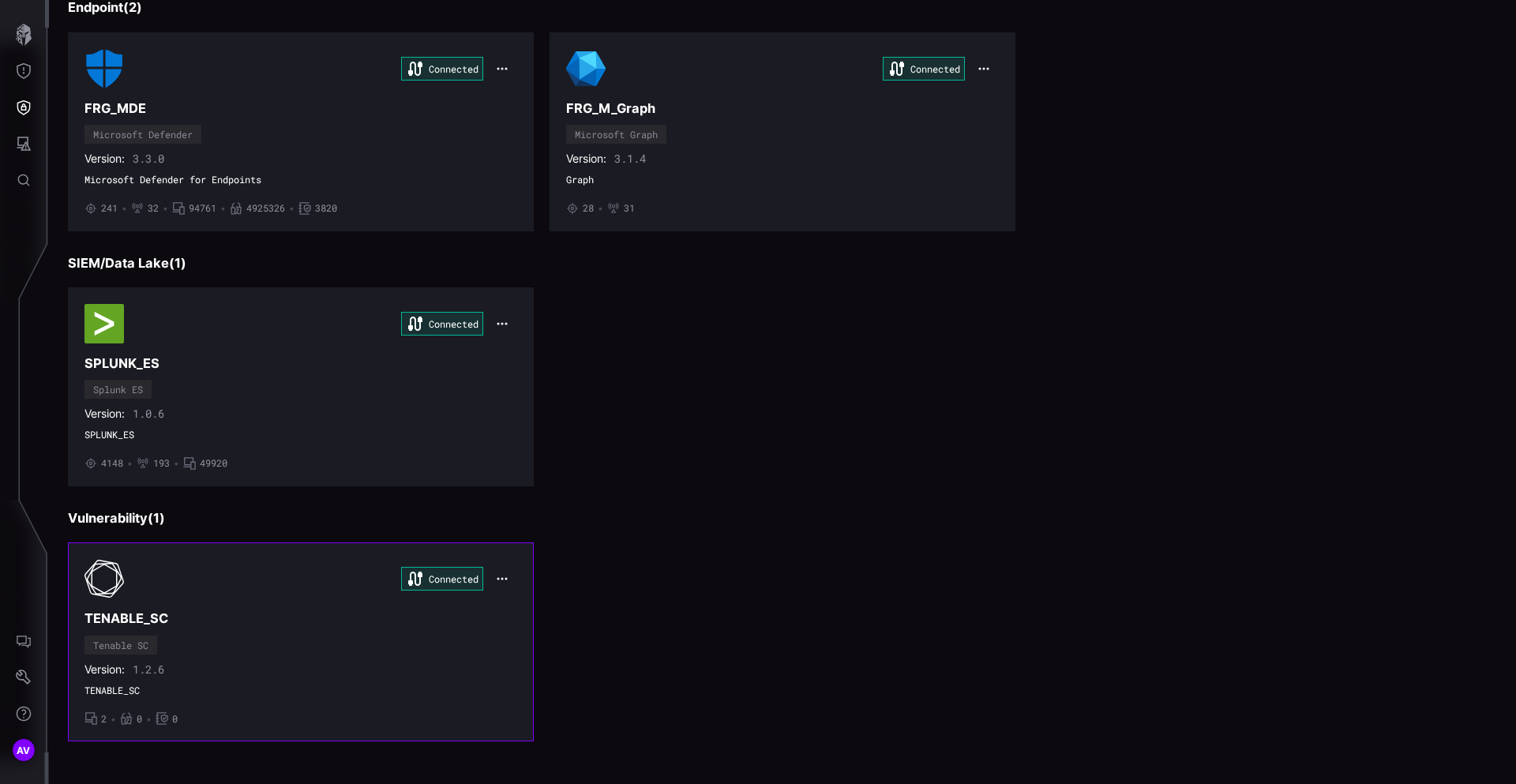
click at [227, 597] on div "Connected" at bounding box center [301, 578] width 433 height 39
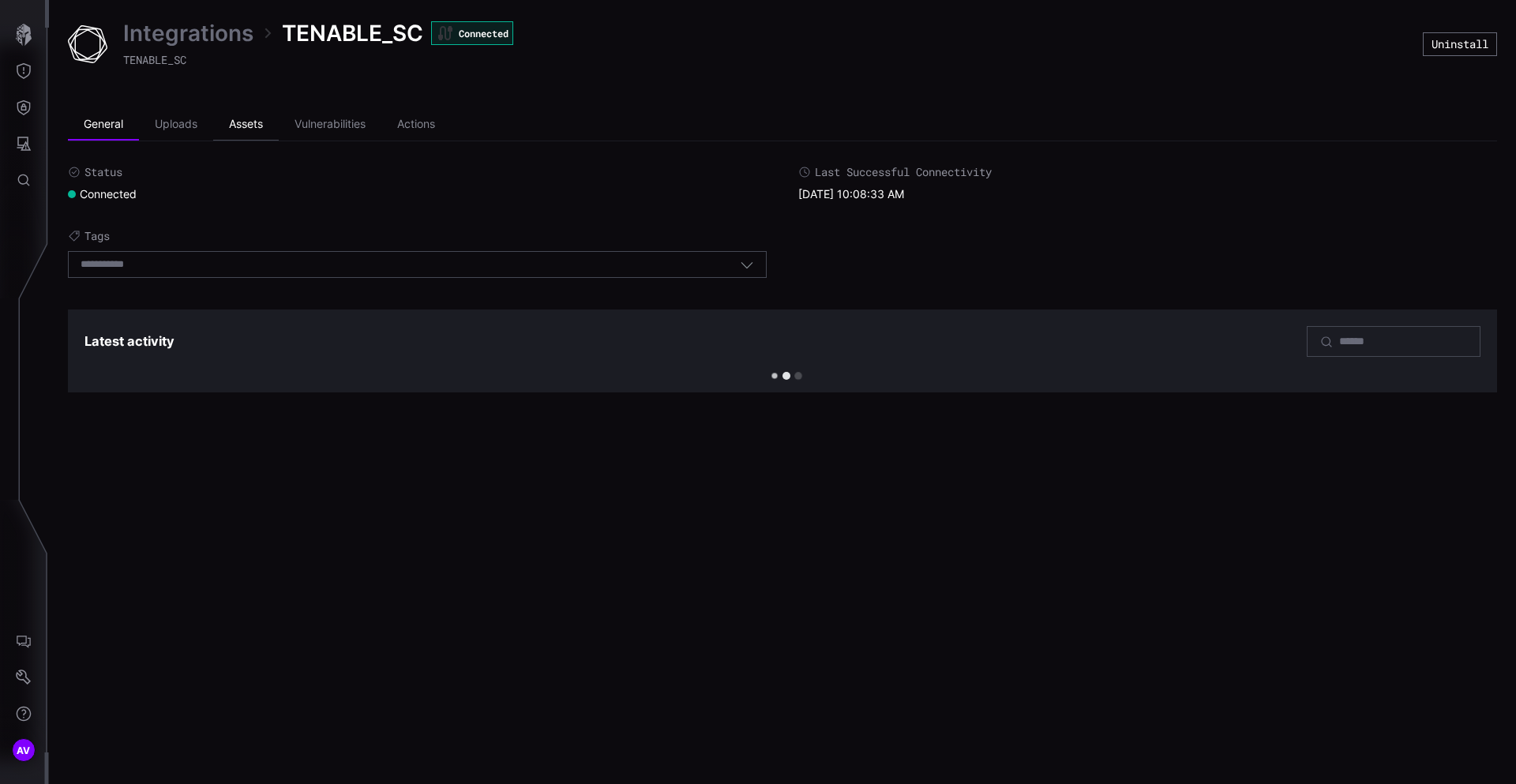
click at [251, 131] on li "Assets" at bounding box center [246, 124] width 66 height 31
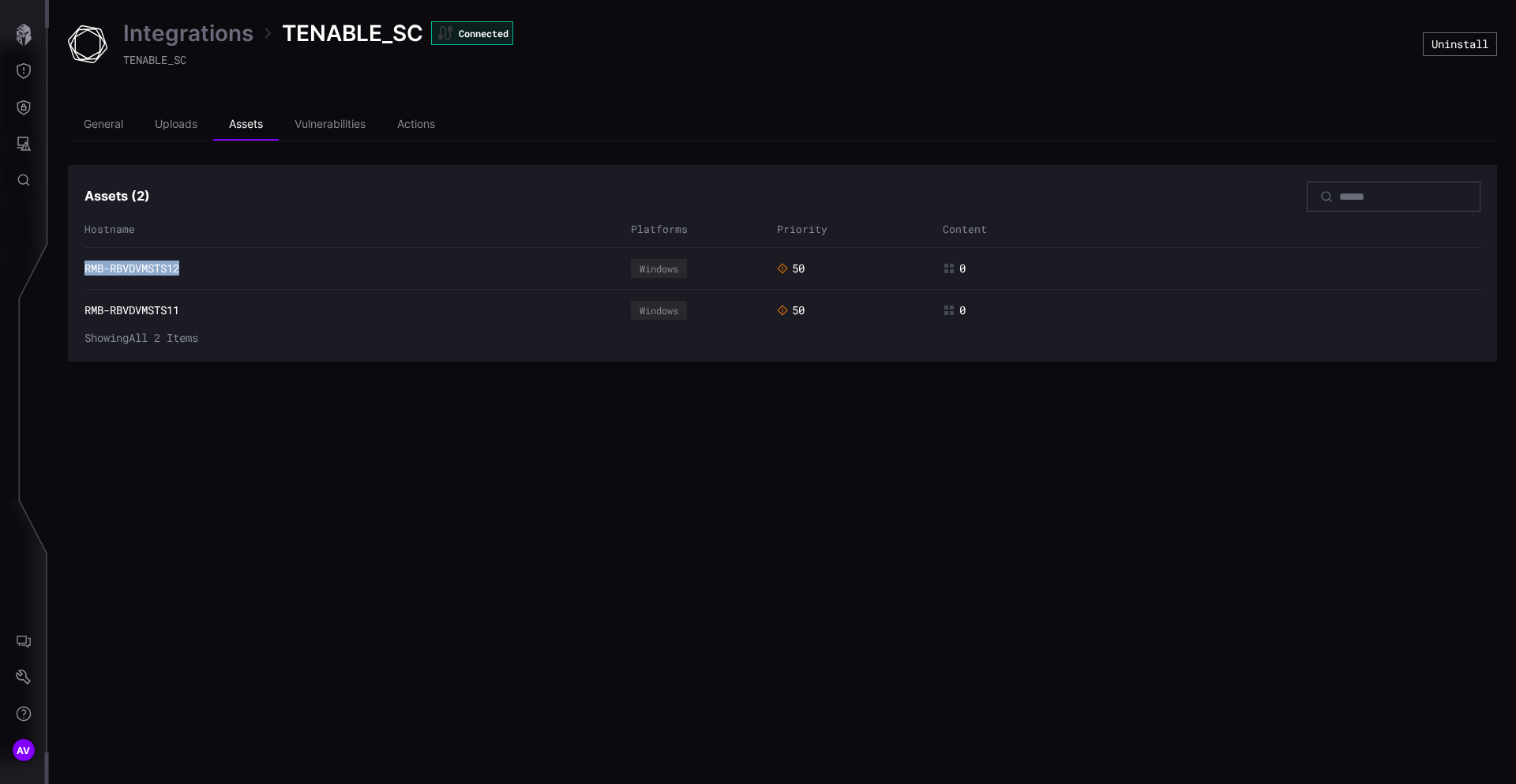
drag, startPoint x: 76, startPoint y: 266, endPoint x: 193, endPoint y: 269, distance: 117.0
click at [193, 269] on section "Assets ( 2 ) Hostname Platforms Priority Content RMB-RBVDVMSTS12 Windows 50 0 R…" at bounding box center [783, 263] width 1430 height 197
copy link "RMB-RBVDVMSTS12"
drag, startPoint x: 78, startPoint y: 315, endPoint x: 216, endPoint y: 315, distance: 138.0
click at [216, 315] on section "Assets ( 2 ) Hostname Platforms Priority Content RMB-RBVDVMSTS12 Windows 50 0 R…" at bounding box center [783, 263] width 1430 height 197
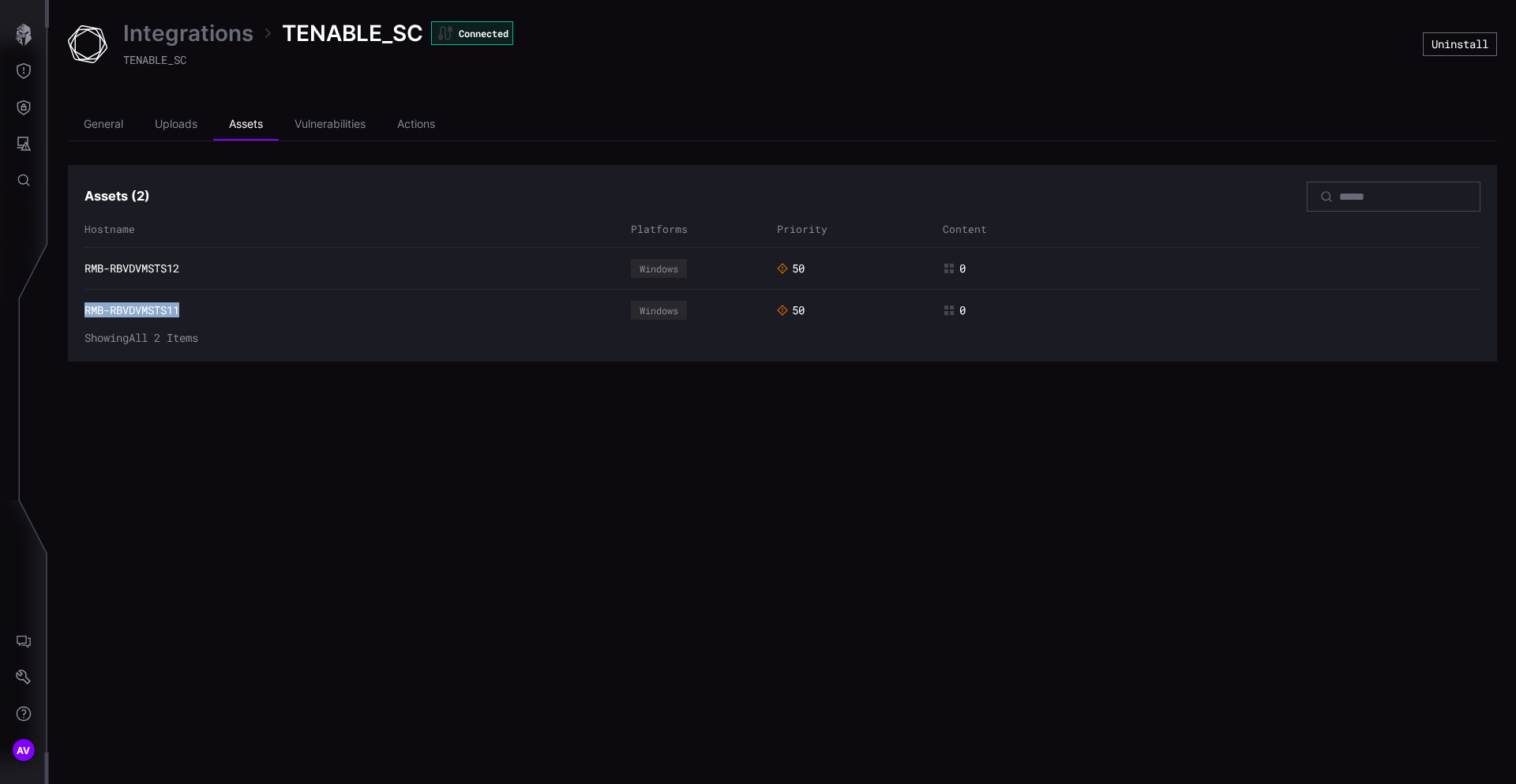
copy link "RMB-RBVDVMSTS11"
click at [480, 398] on div "Integrations TENABLE_SC Connected TENABLE_SC Uninstall General Uploads Assets V…" at bounding box center [783, 392] width 1467 height 784
click at [1120, 562] on div "Integrations TENABLE_SC Connected TENABLE_SC Uninstall General Uploads Assets V…" at bounding box center [783, 392] width 1467 height 784
